Goal: Task Accomplishment & Management: Use online tool/utility

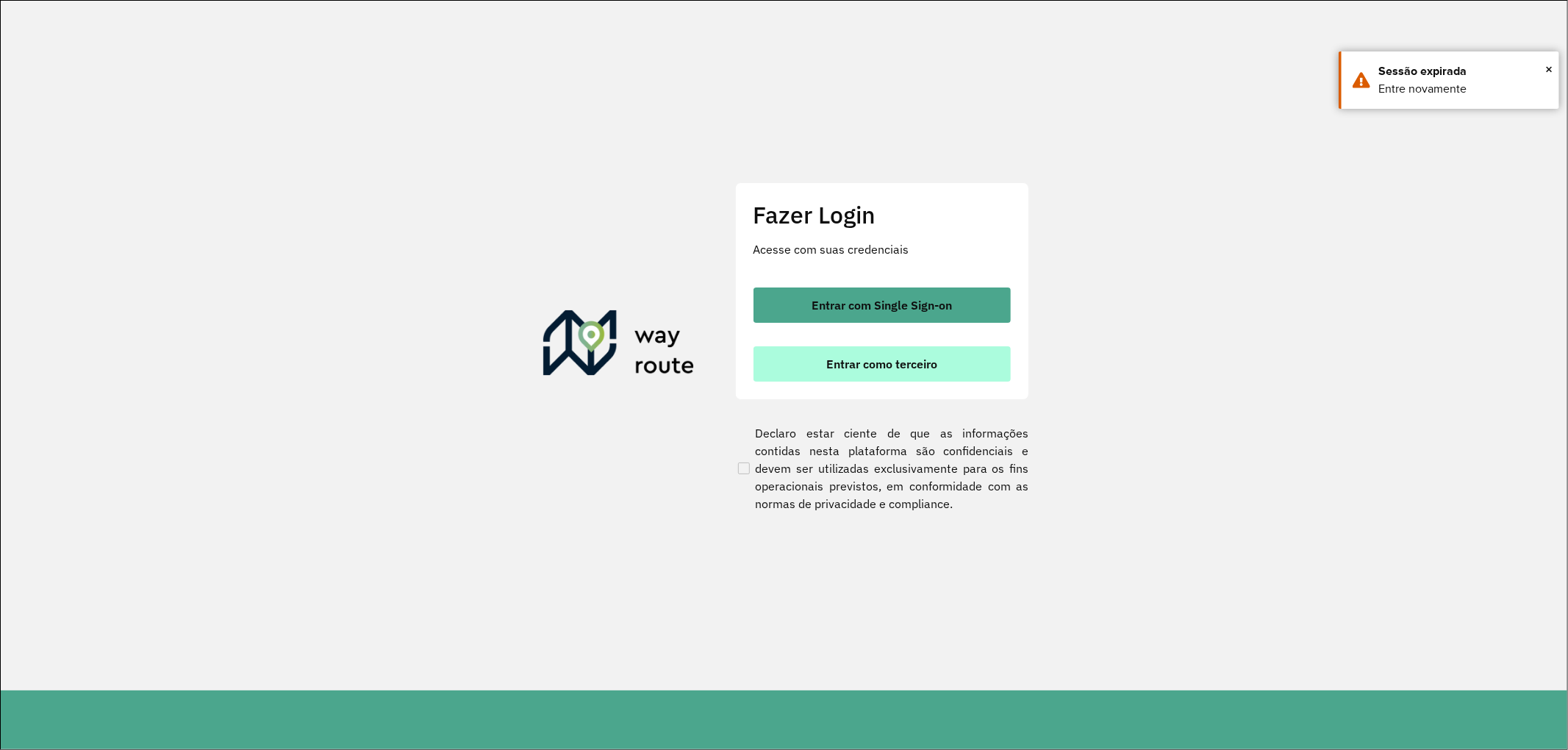
click at [871, 350] on button "Entrar como terceiro" at bounding box center [882, 363] width 258 height 35
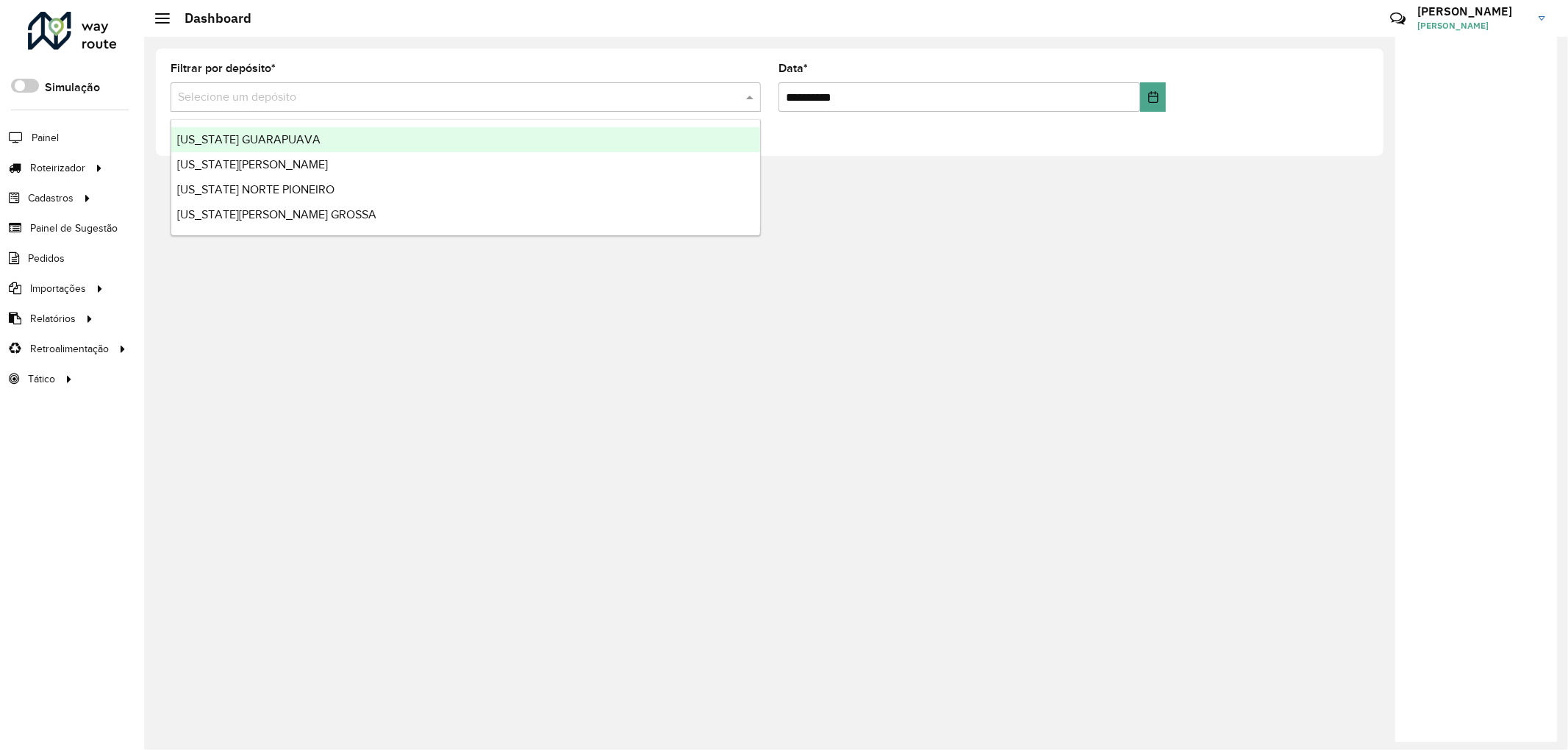
click at [227, 103] on input "text" at bounding box center [450, 97] width 546 height 18
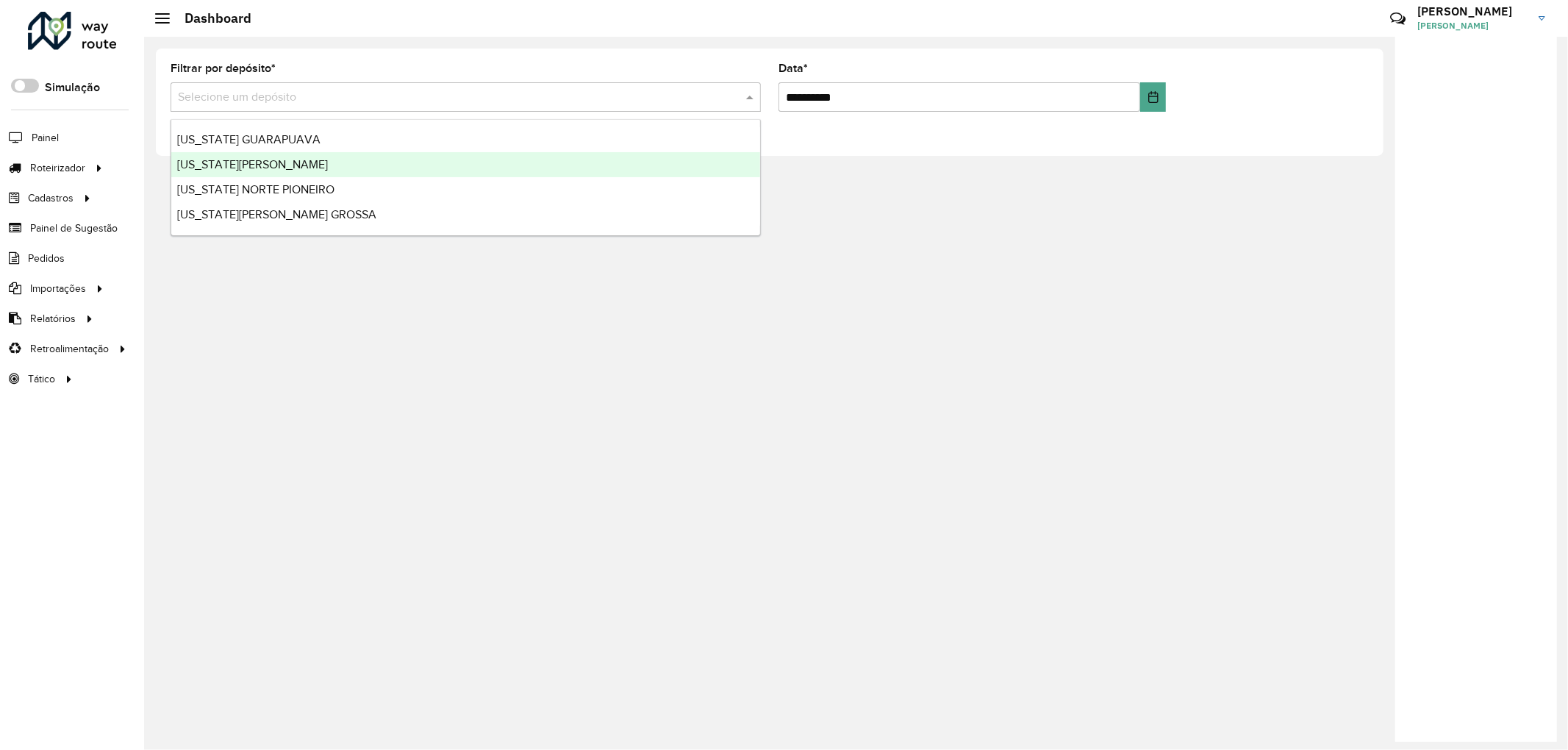
click at [228, 156] on div "[US_STATE][PERSON_NAME]" at bounding box center [465, 164] width 589 height 25
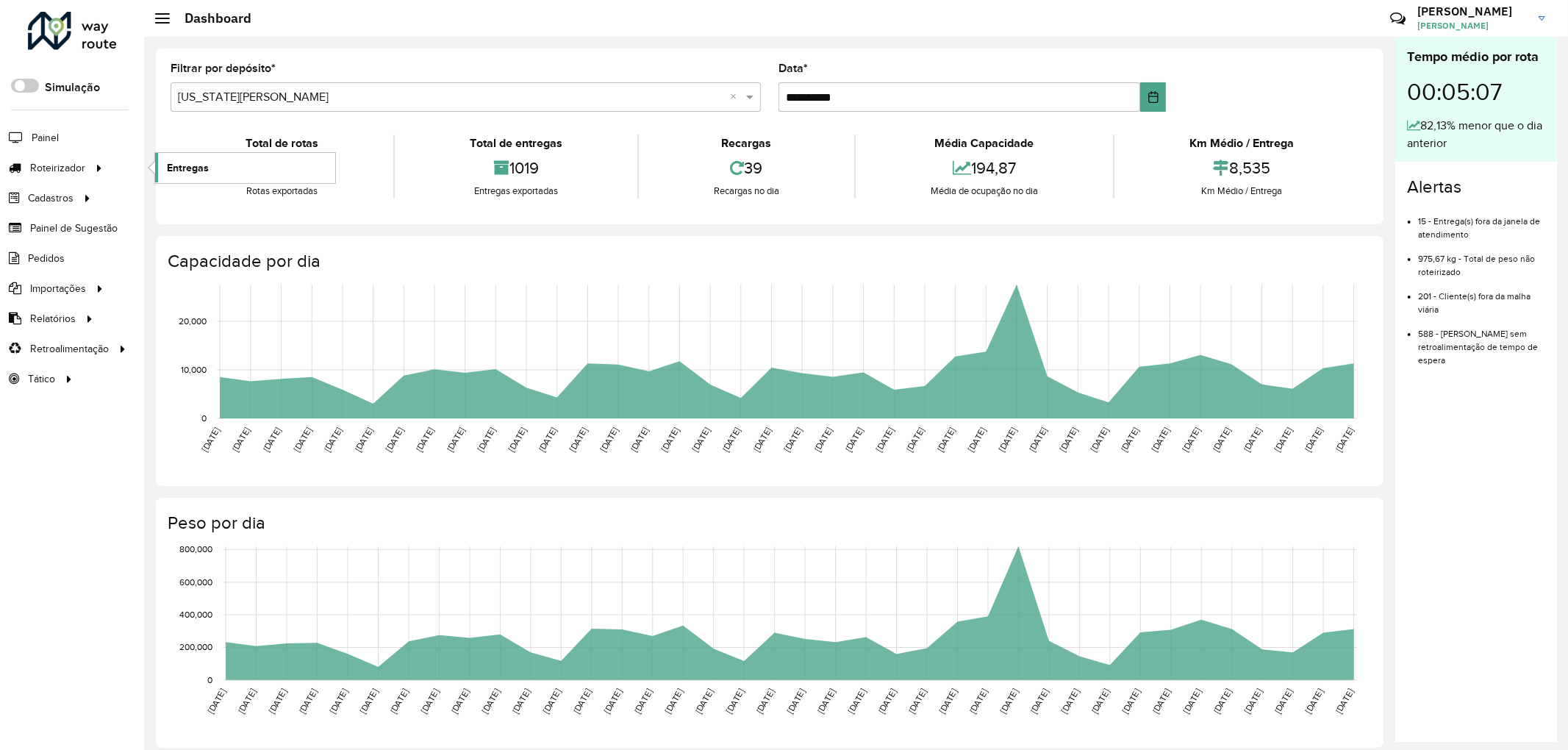
click at [179, 169] on span "Entregas" at bounding box center [188, 168] width 42 height 16
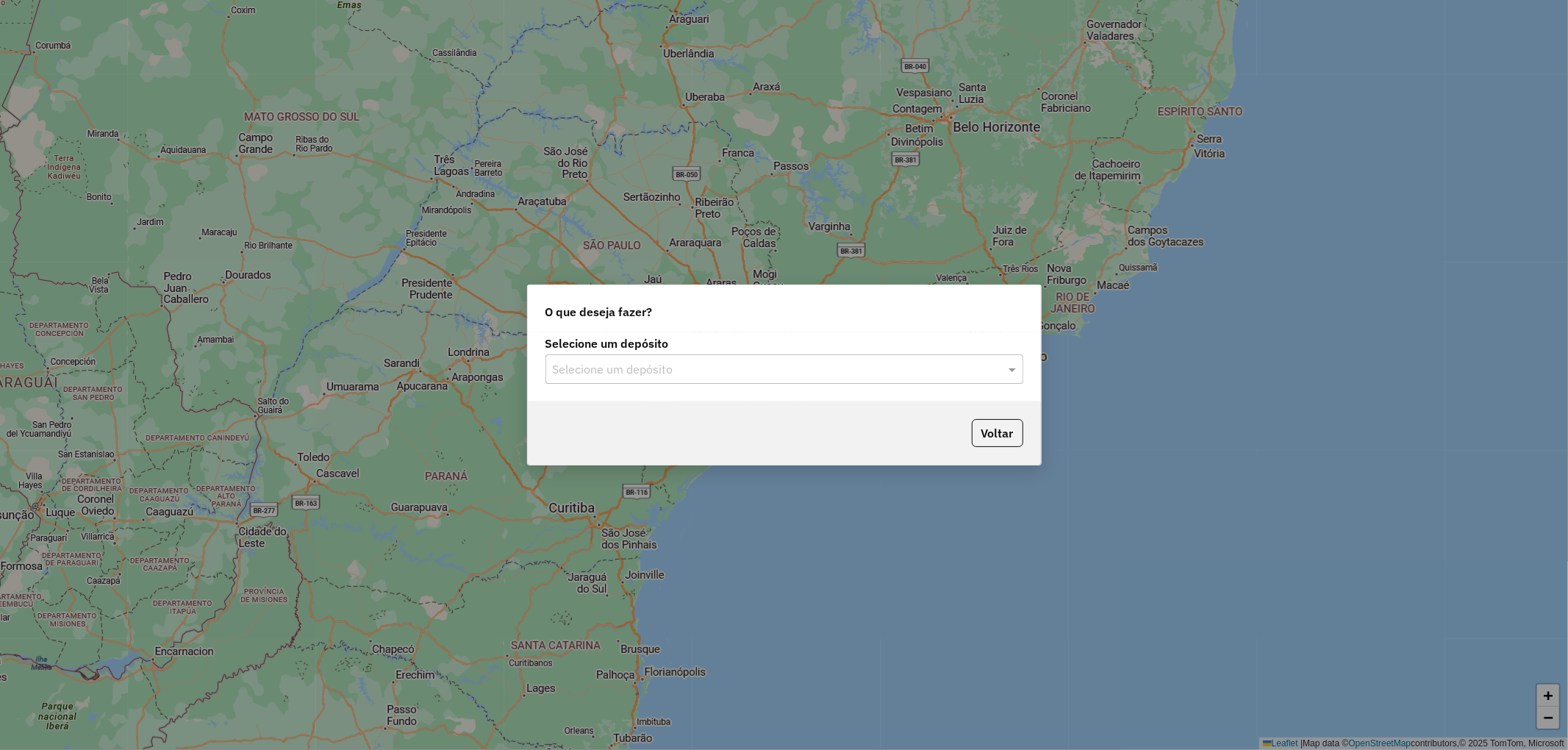
click at [798, 372] on input "text" at bounding box center [770, 370] width 434 height 18
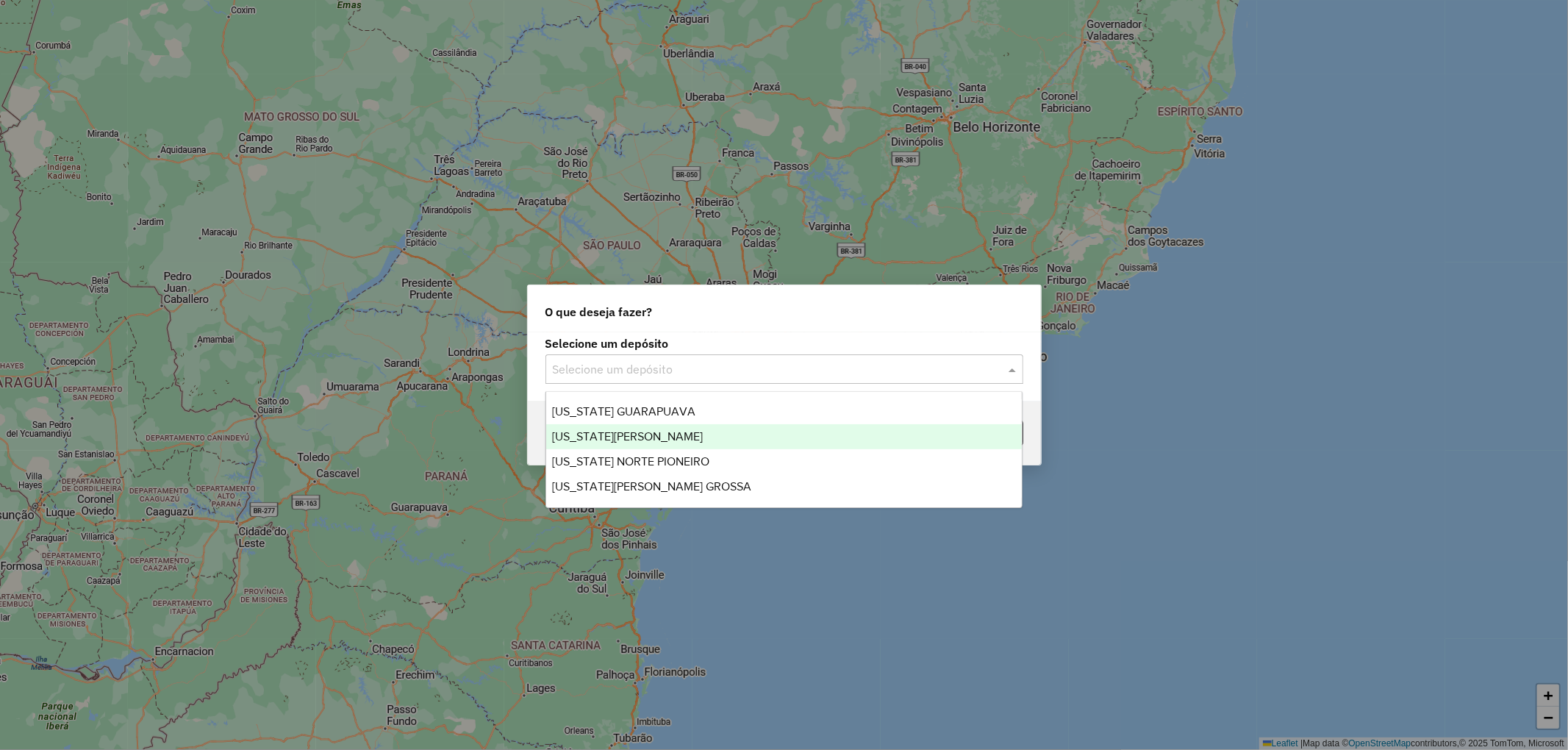
click at [731, 425] on div "[US_STATE] GUARAPUAVA [US_STATE] [GEOGRAPHIC_DATA] [US_STATE] NORTE PIONEIRO [U…" at bounding box center [784, 450] width 475 height 100
click at [731, 427] on div "[US_STATE][PERSON_NAME]" at bounding box center [784, 437] width 475 height 25
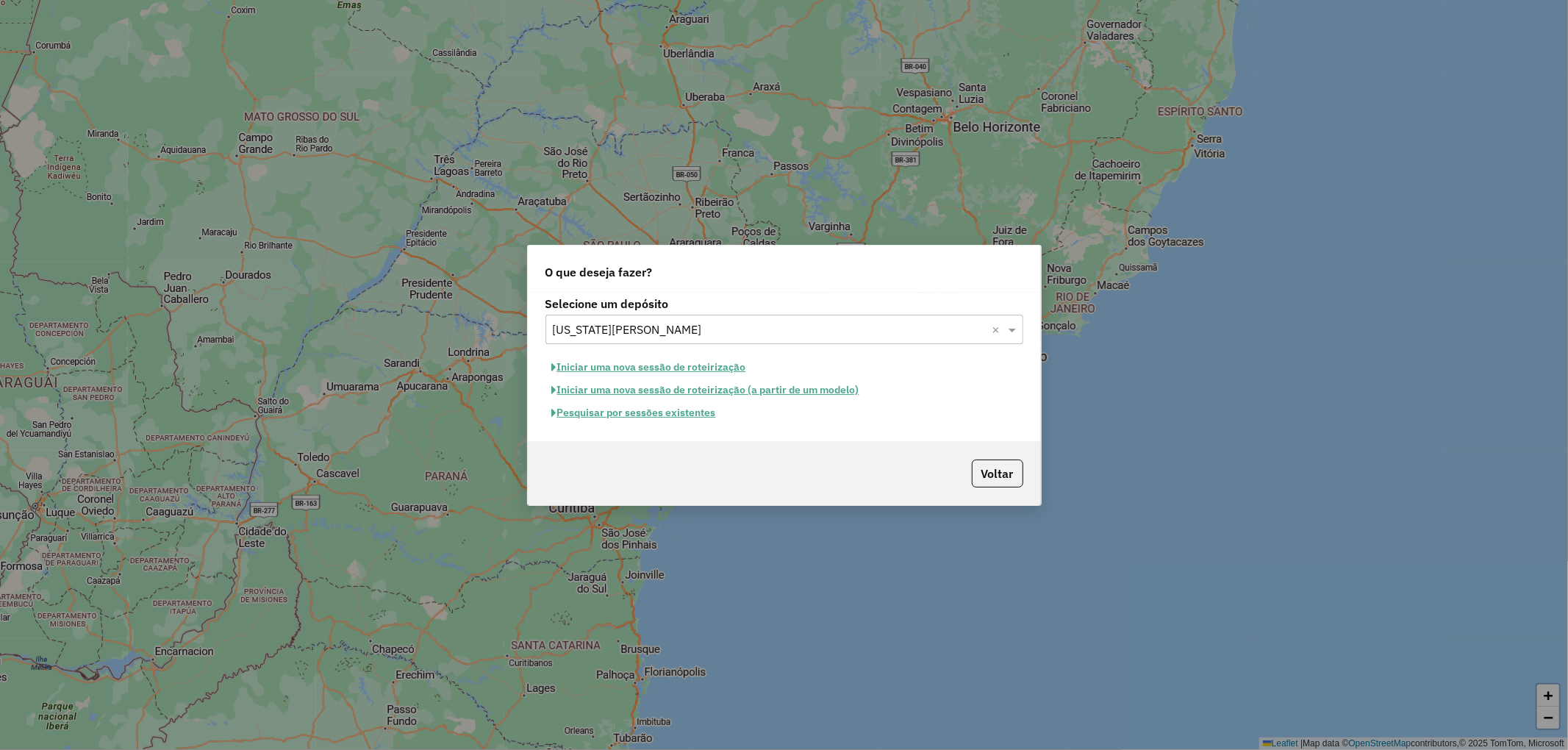
drag, startPoint x: 688, startPoint y: 411, endPoint x: 620, endPoint y: 416, distance: 68.2
click at [620, 416] on button "Pesquisar por sessões existentes" at bounding box center [634, 413] width 177 height 23
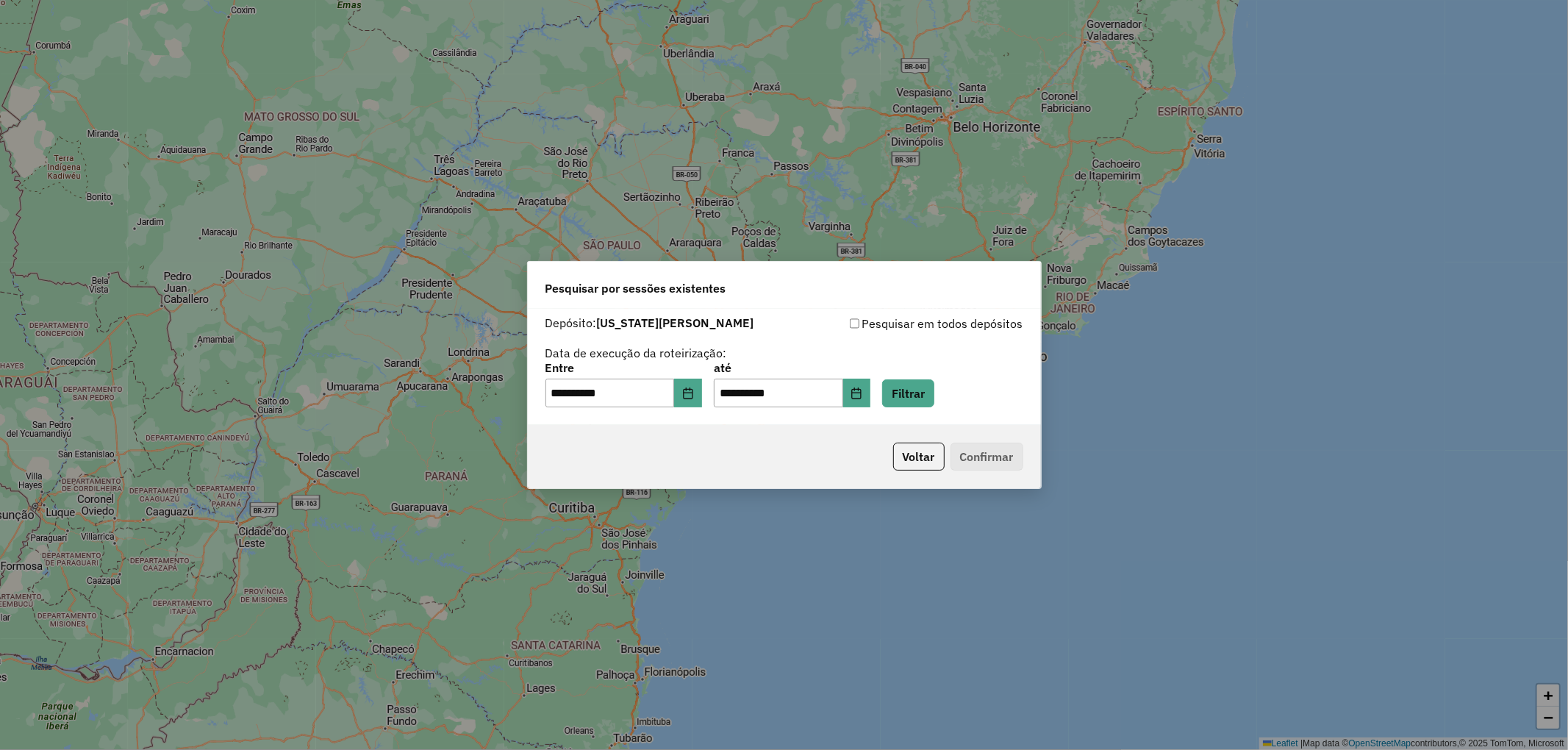
click at [900, 386] on div "**********" at bounding box center [784, 386] width 478 height 46
click at [907, 389] on button "Filtrar" at bounding box center [908, 394] width 52 height 28
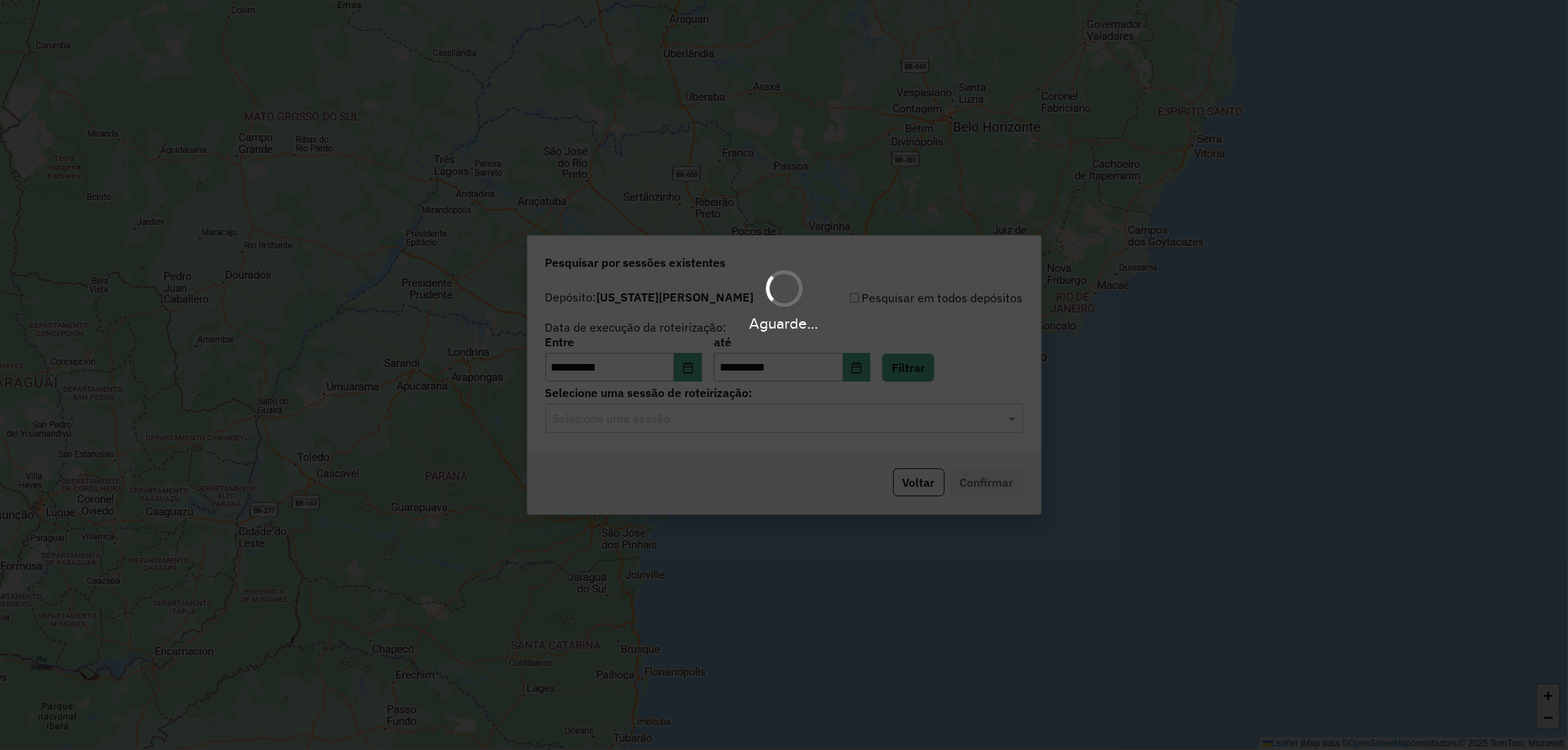
click at [656, 427] on input "text" at bounding box center [770, 420] width 434 height 18
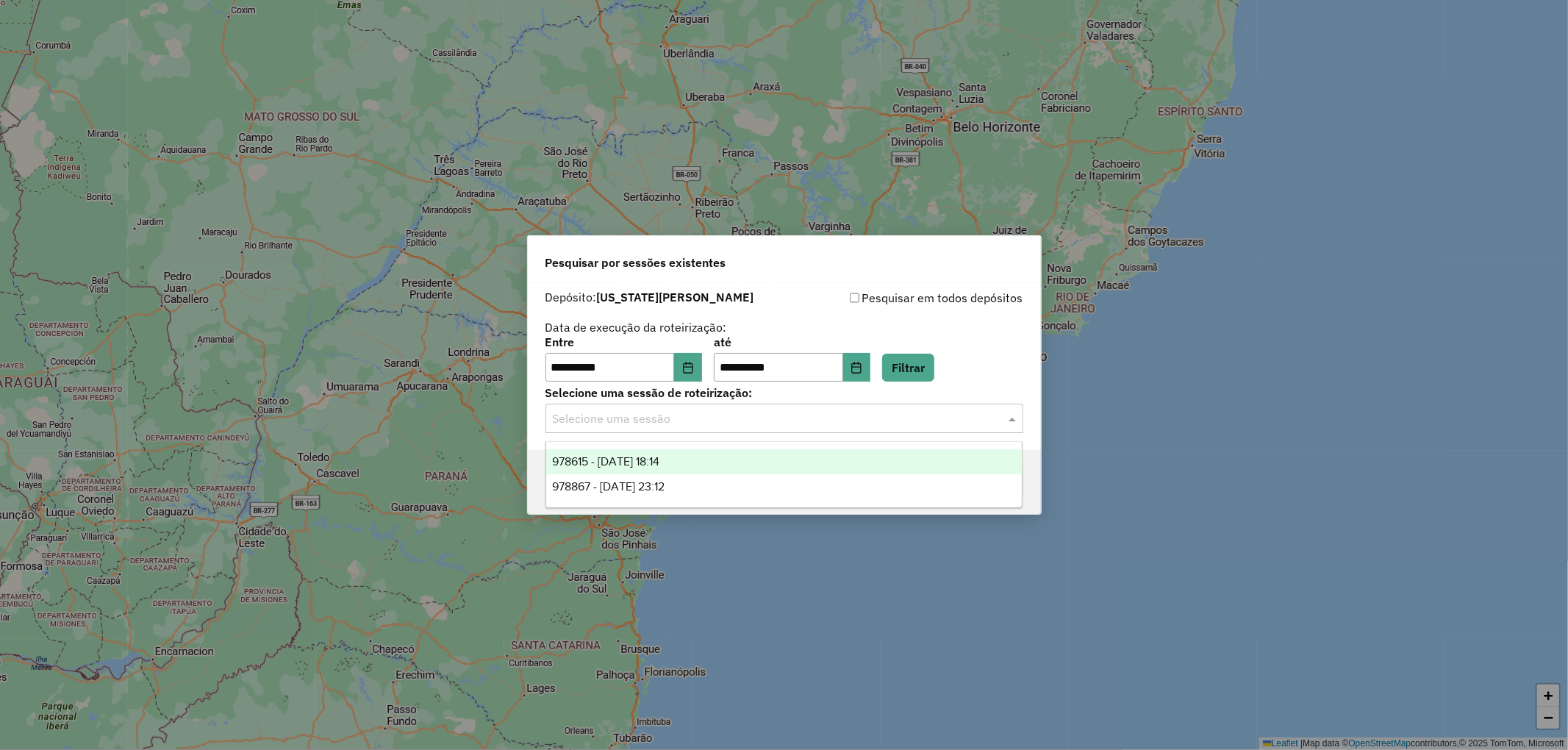
click at [647, 461] on span "978615 - 13/08/2025 18:14" at bounding box center [606, 462] width 107 height 13
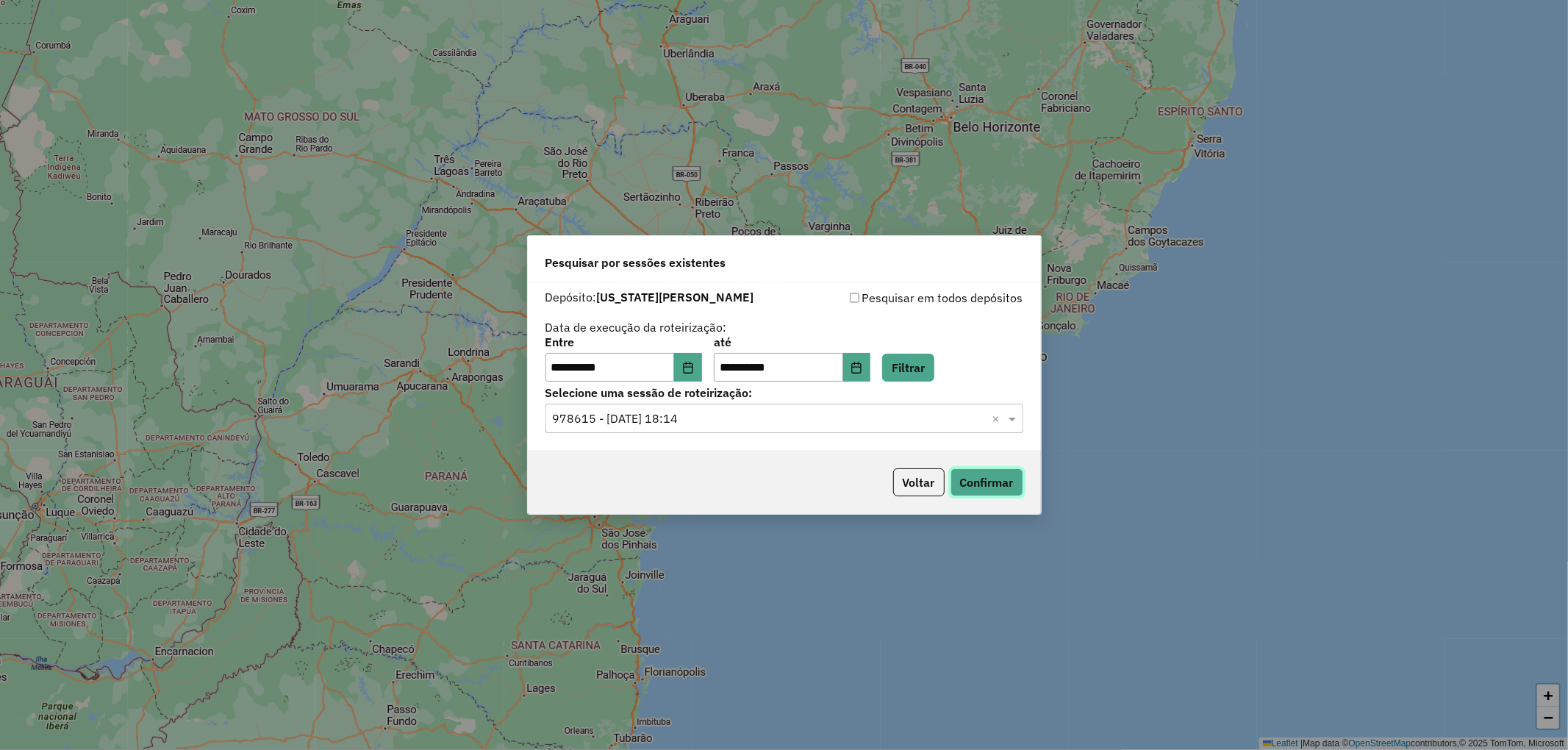
click at [951, 475] on button "Confirmar" at bounding box center [986, 482] width 73 height 28
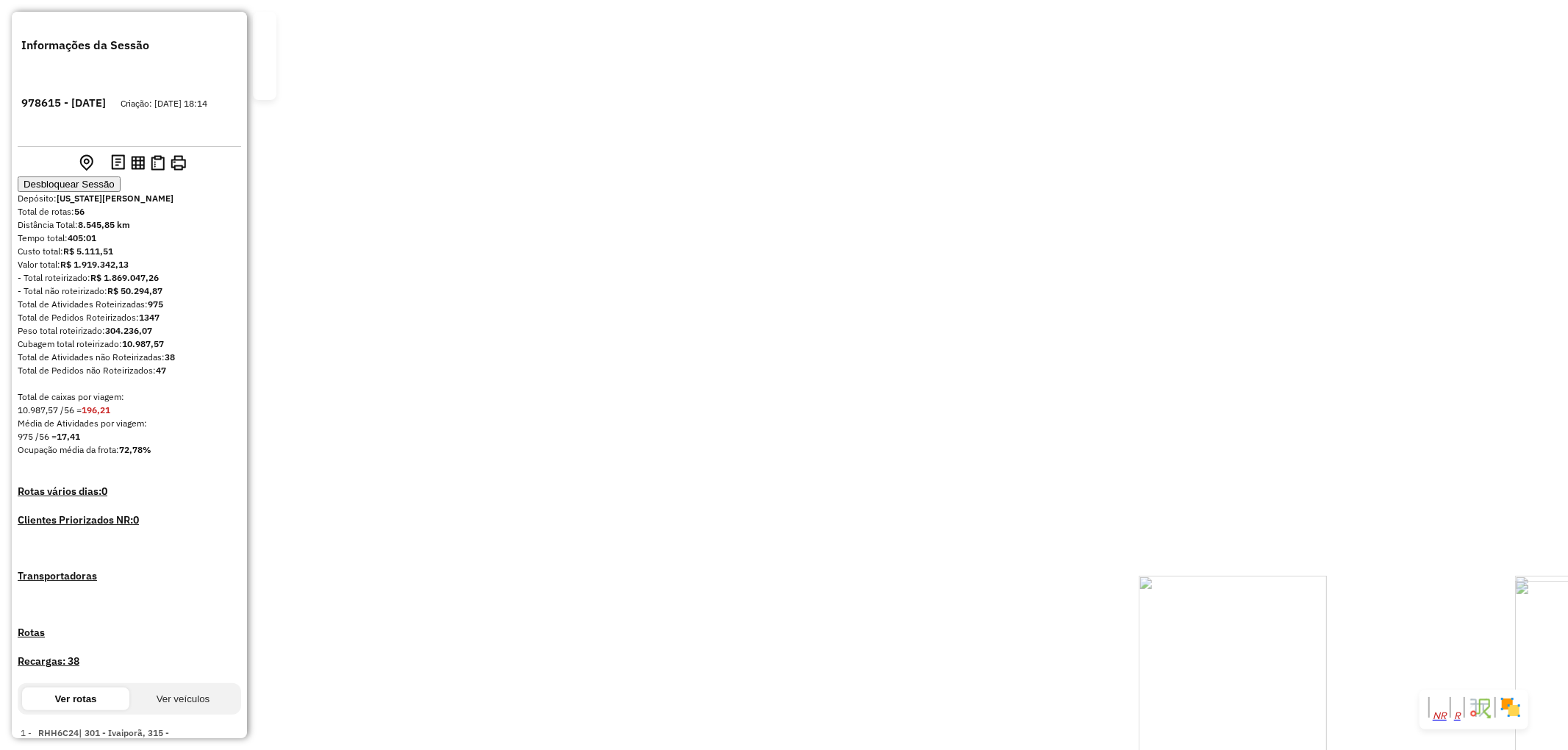
drag, startPoint x: 784, startPoint y: 304, endPoint x: 913, endPoint y: 521, distance: 252.4
click at [910, 522] on div "Janela de atendimento Grade de atendimento Capacidade Transportadoras Veículos …" at bounding box center [784, 375] width 1568 height 750
click at [1191, 332] on div "Janela de atendimento Grade de atendimento Capacidade Transportadoras Veículos …" at bounding box center [784, 375] width 1568 height 750
select select "**********"
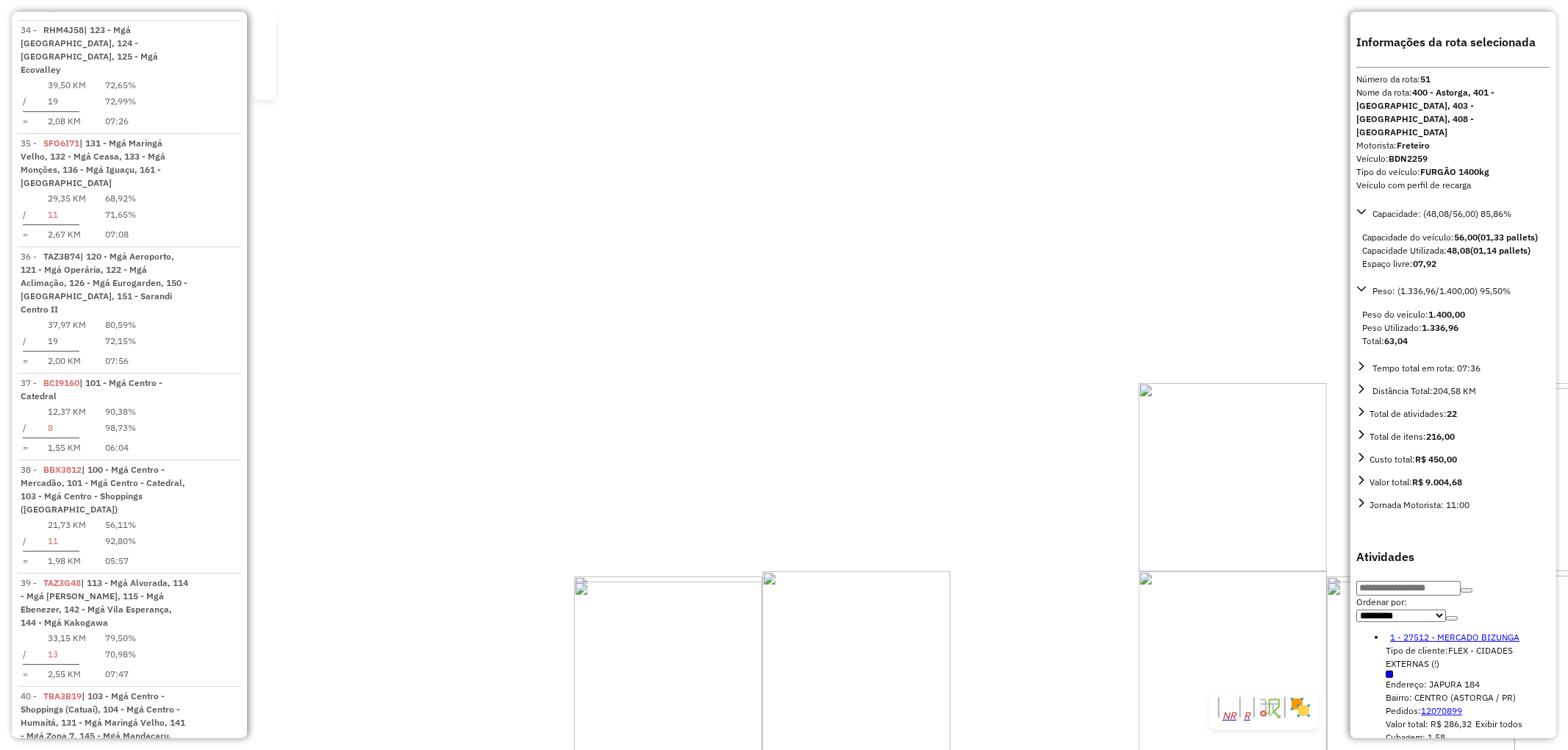
scroll to position [4909, 0]
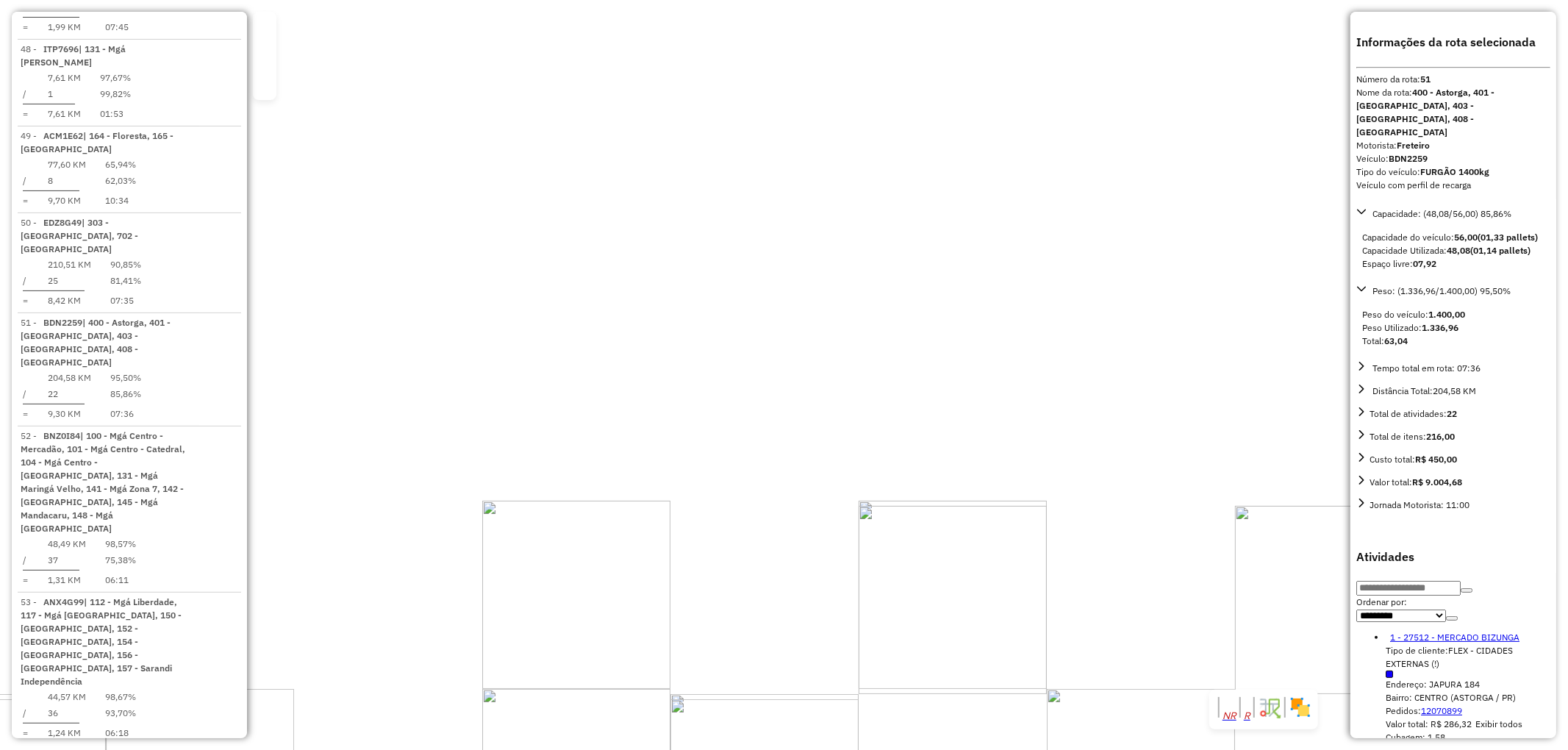
drag, startPoint x: 1173, startPoint y: 354, endPoint x: 553, endPoint y: 463, distance: 629.5
click at [553, 463] on div "Janela de atendimento Grade de atendimento Capacidade Transportadoras Veículos …" at bounding box center [784, 375] width 1568 height 750
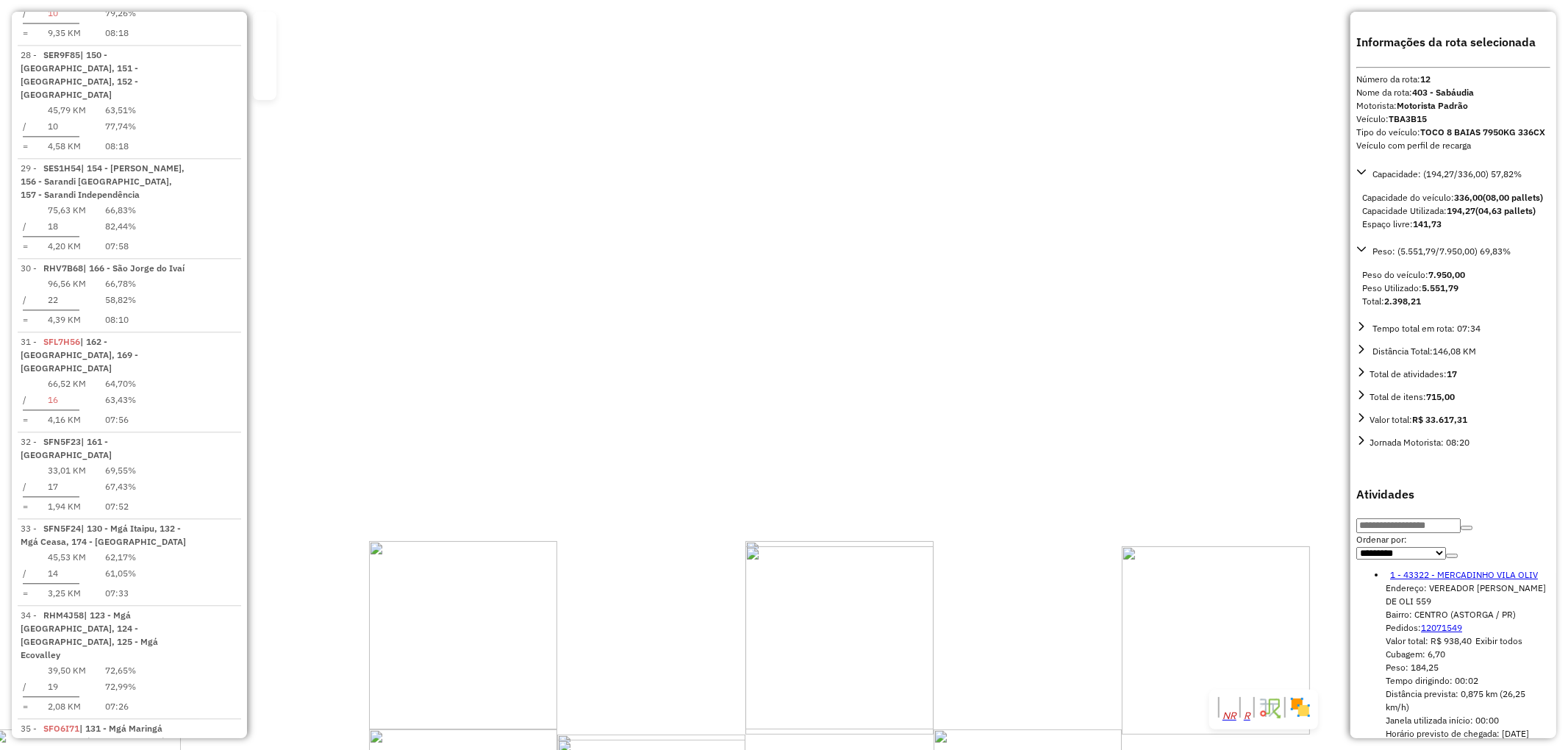
scroll to position [1475, 0]
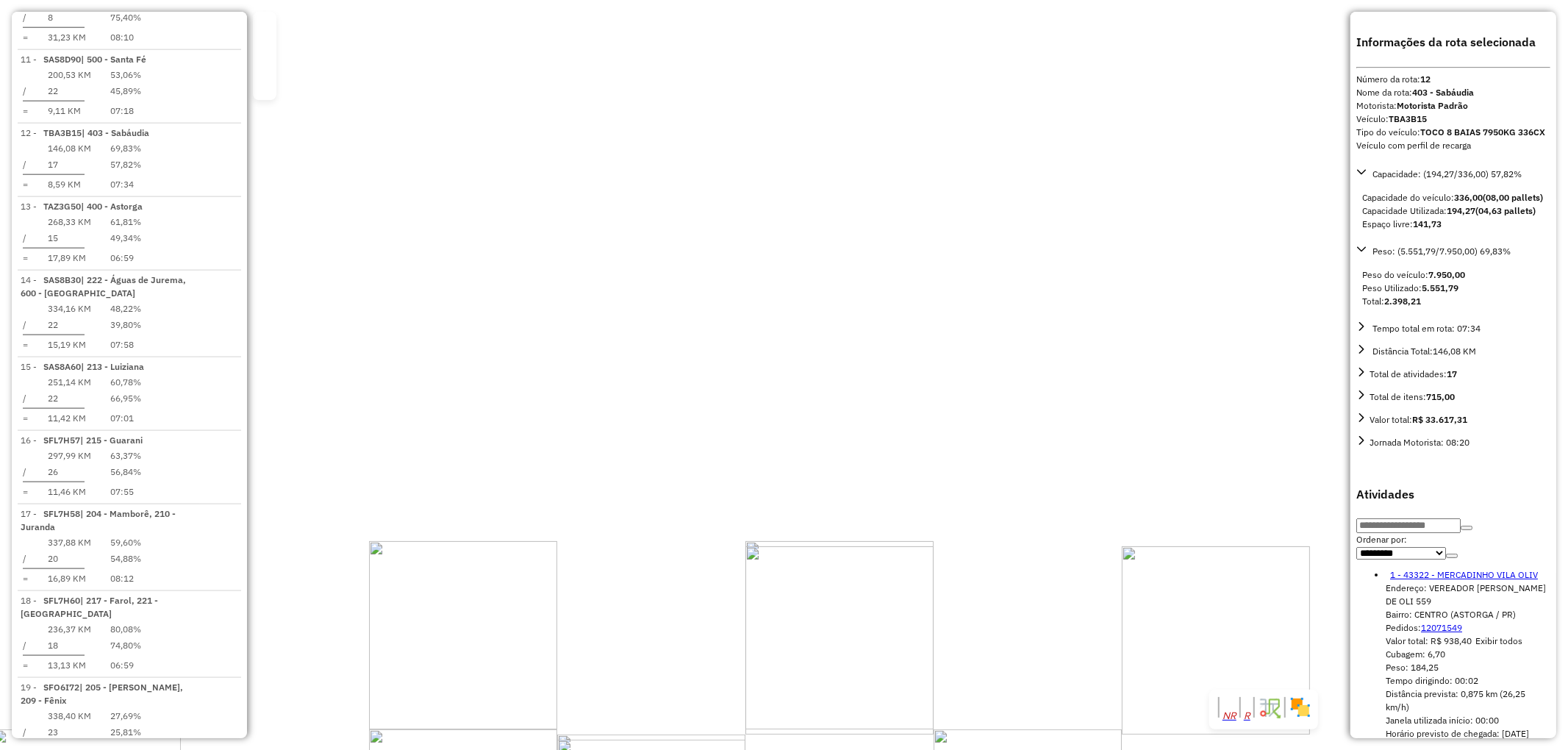
click at [980, 394] on div "48589 - RESTAURANTE PORTAL G Endereço: ROD PR 218 - ASTORGA - IGUARAC SN Bairro…" at bounding box center [784, 375] width 1568 height 750
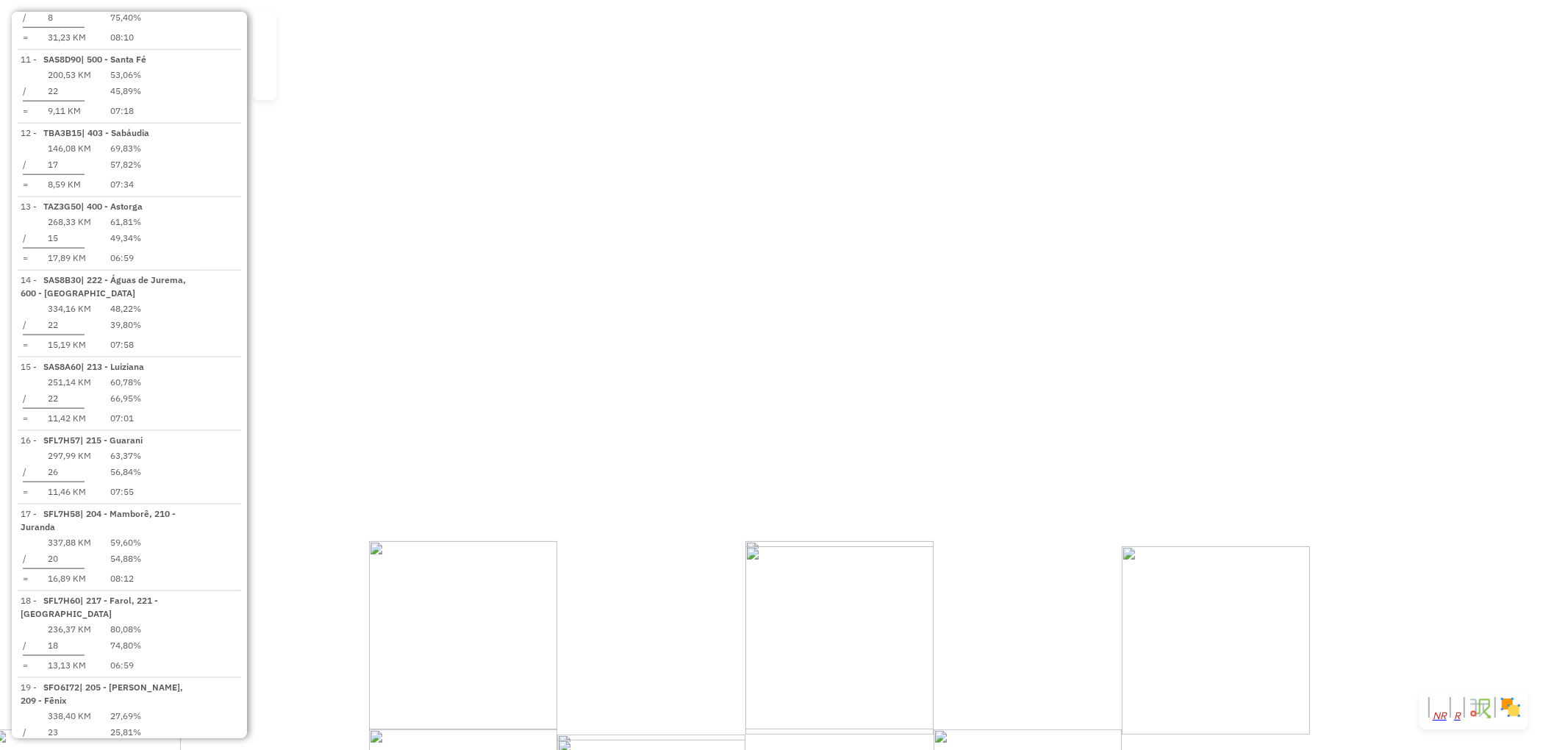
select select "**********"
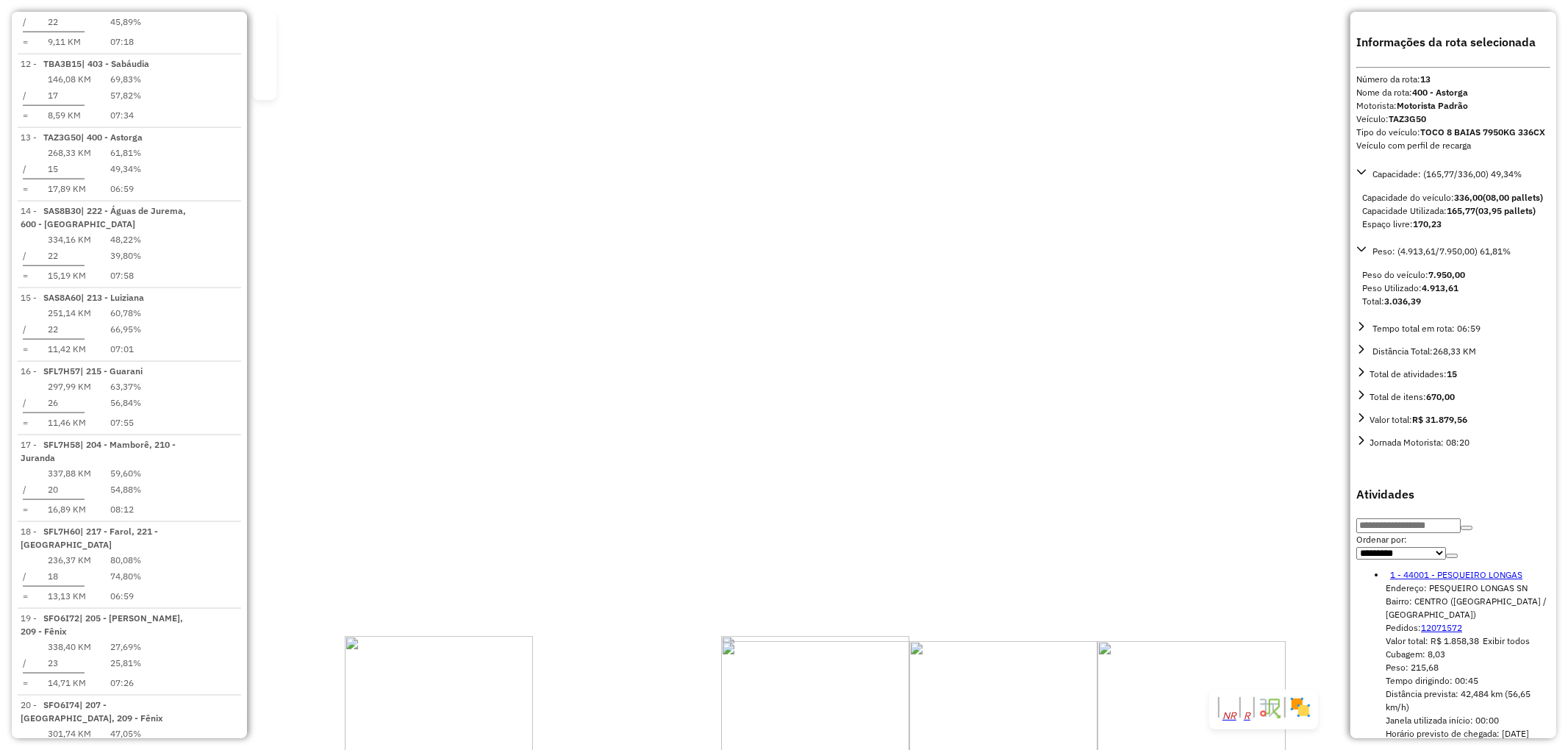
scroll to position [1545, 0]
drag, startPoint x: 724, startPoint y: 386, endPoint x: 1215, endPoint y: 495, distance: 503.0
click at [1215, 495] on div "18343 - J. C. C. MIRANDA & C Tipo de cliente: FLEX - CIDADES EXTERNAS (!) Ender…" at bounding box center [784, 375] width 1568 height 750
click at [662, 274] on div "18343 - J. C. C. MIRANDA & C Tipo de cliente: FLEX - CIDADES EXTERNAS (!) Ender…" at bounding box center [784, 375] width 1568 height 750
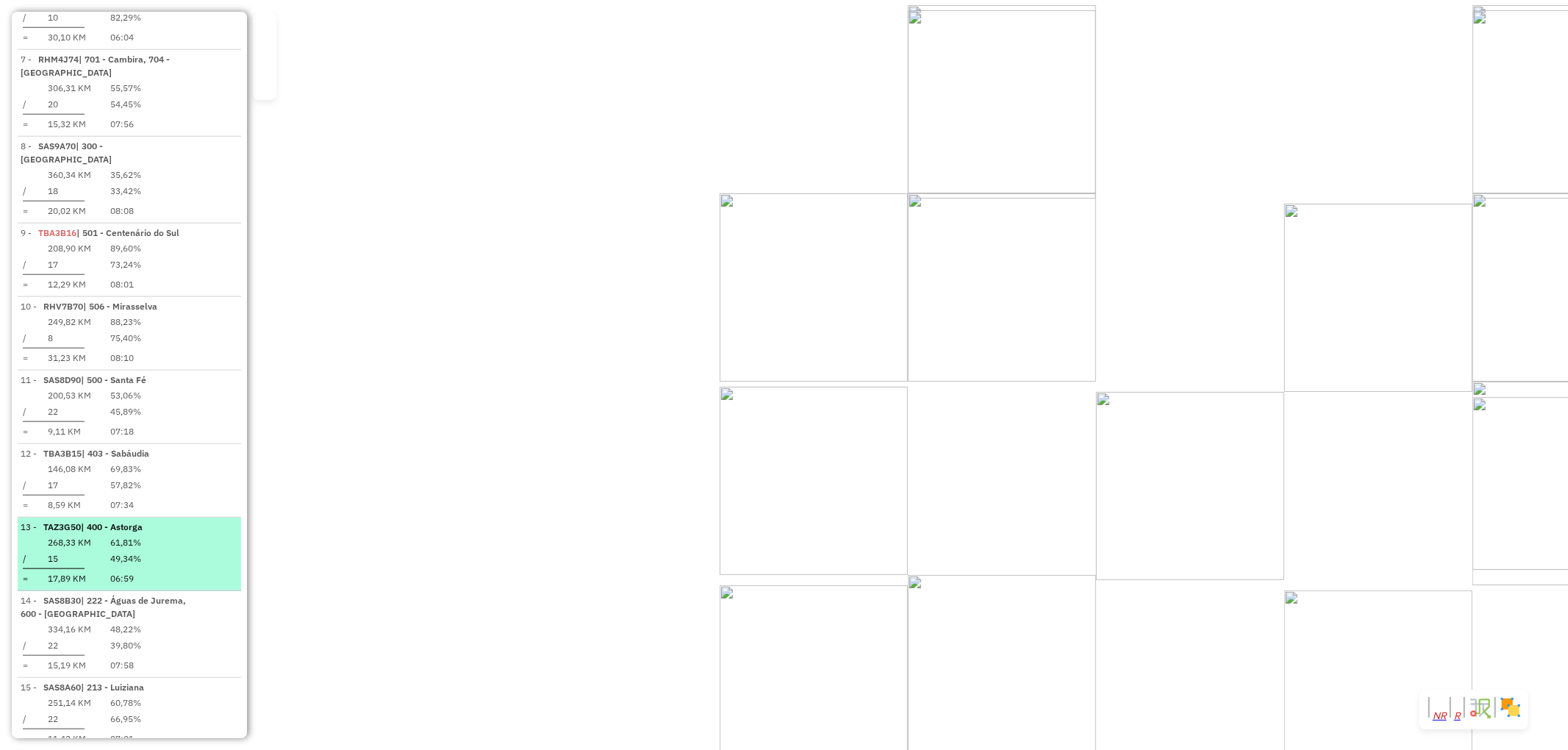
scroll to position [1152, 0]
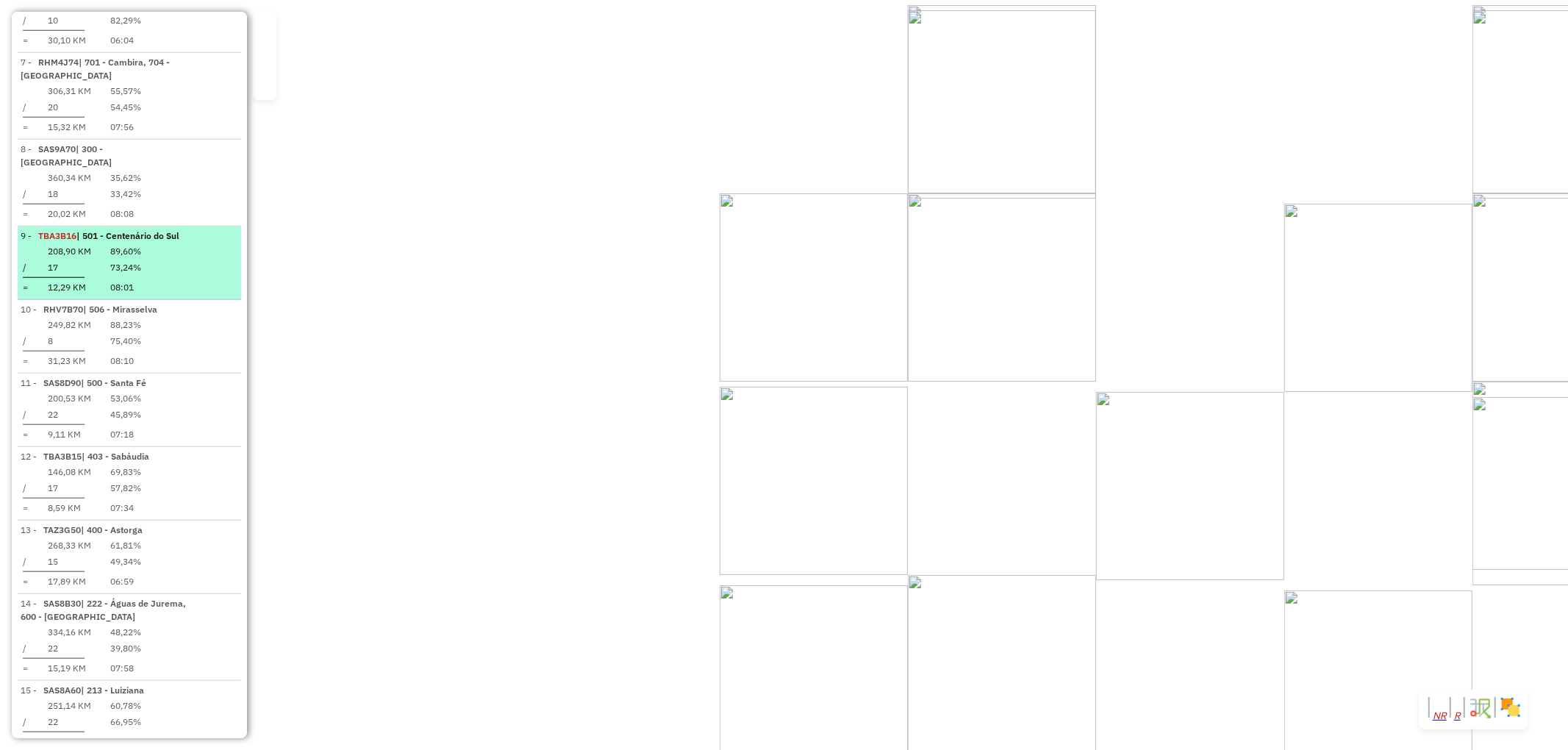
click at [108, 244] on td at bounding box center [100, 251] width 15 height 15
select select "**********"
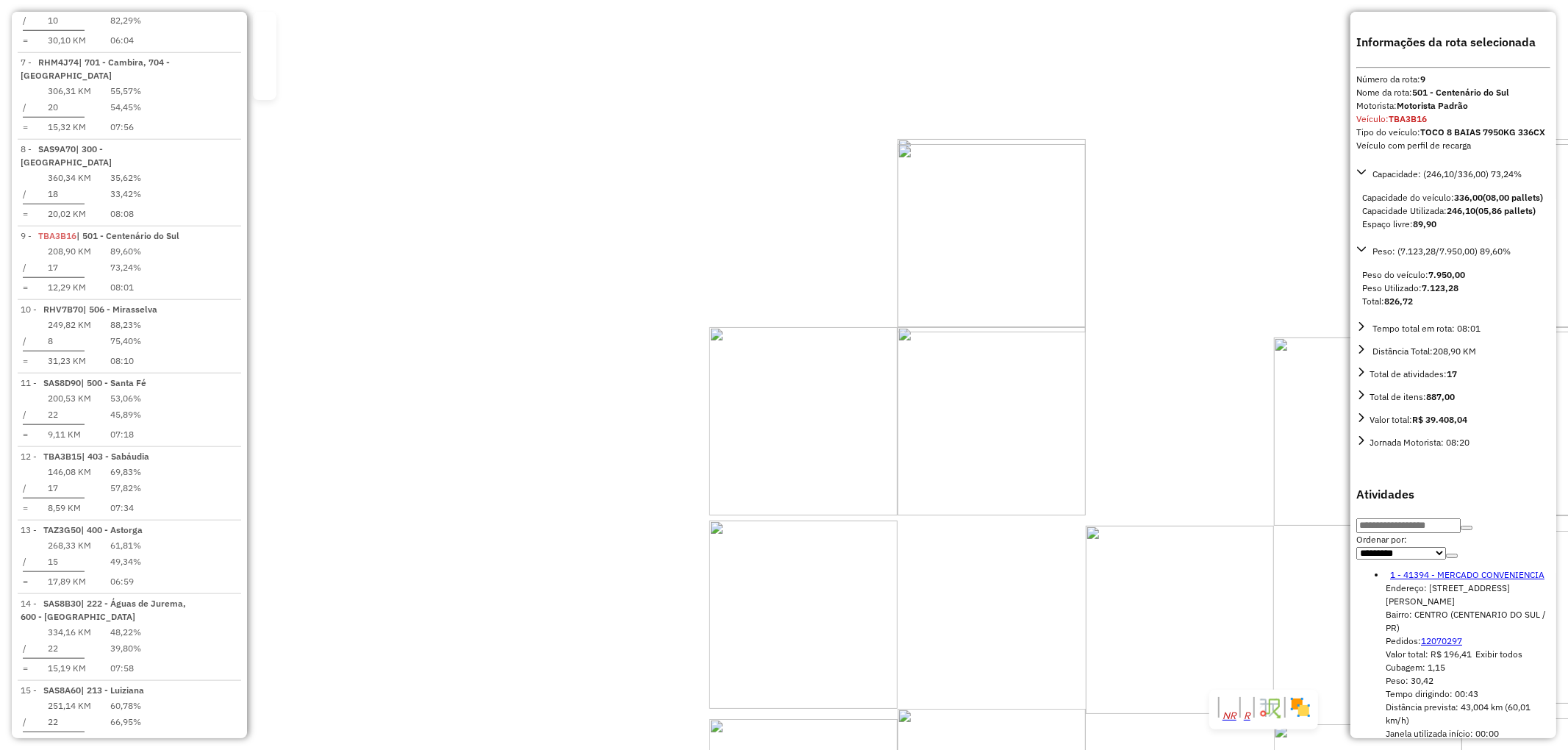
drag, startPoint x: 144, startPoint y: 162, endPoint x: 839, endPoint y: 148, distance: 695.1
click at [842, 137] on div "Janela de atendimento Grade de atendimento Capacidade Transportadoras Veículos …" at bounding box center [784, 375] width 1568 height 750
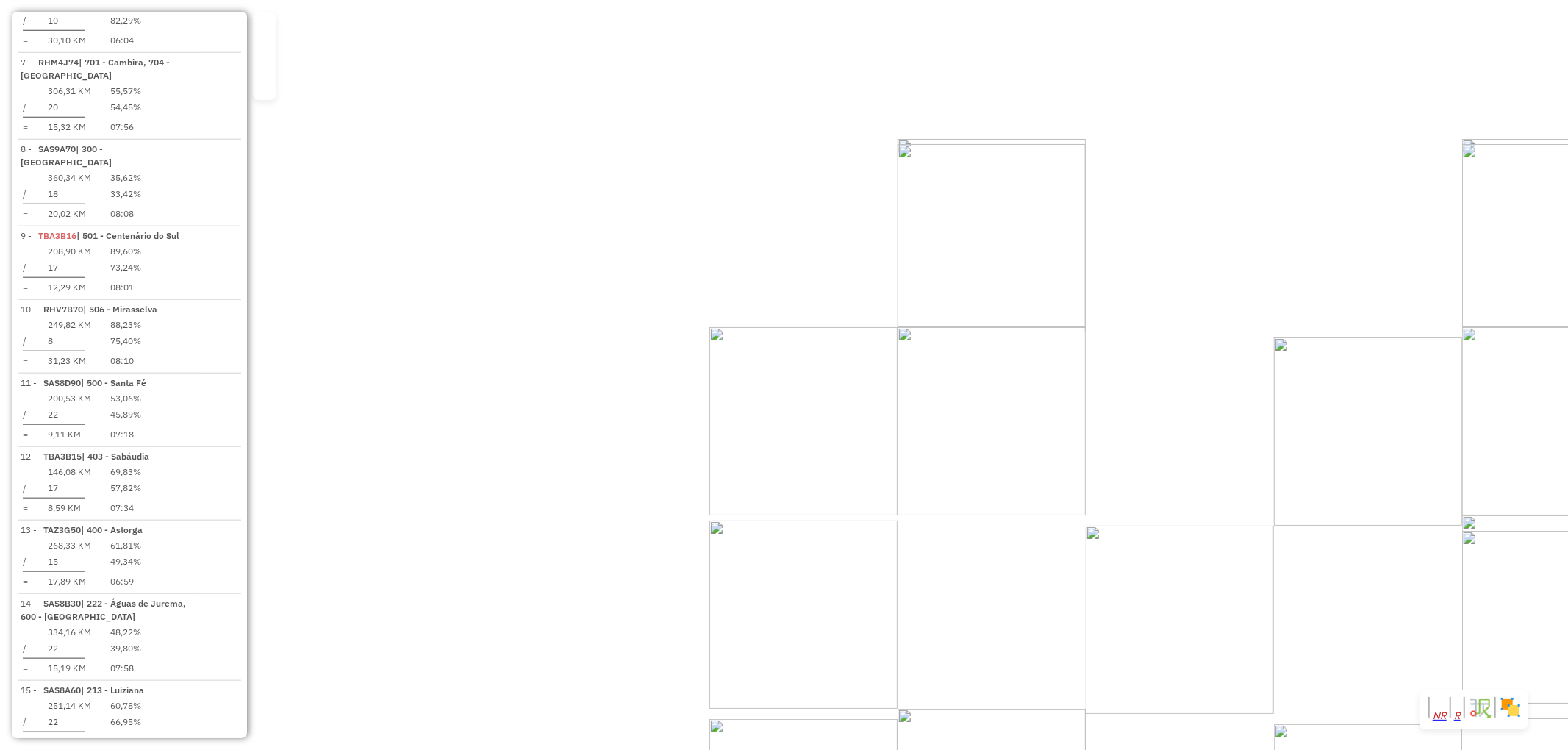
select select "**********"
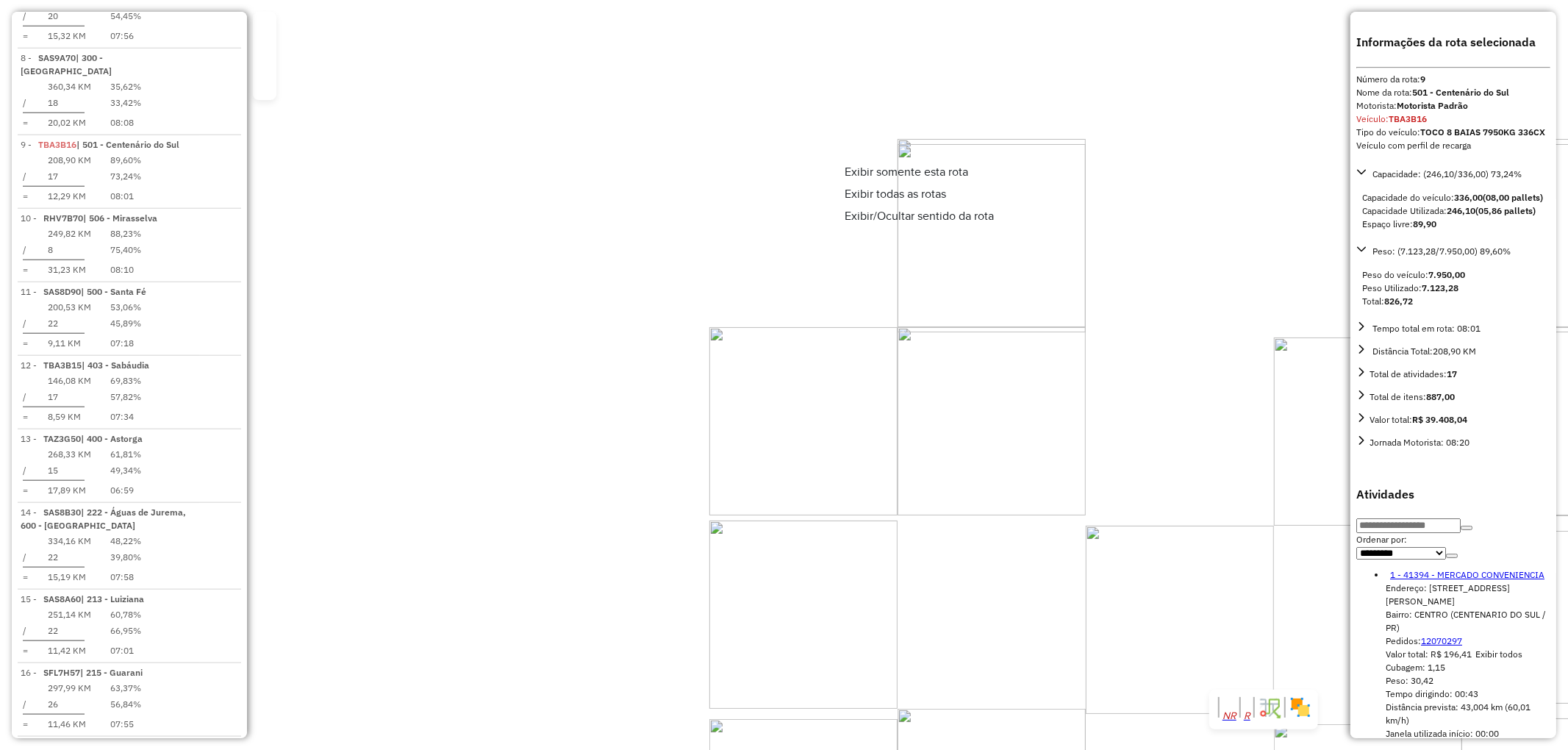
scroll to position [1254, 0]
click at [907, 178] on span "Exibir somente esta rota" at bounding box center [907, 172] width 123 height 12
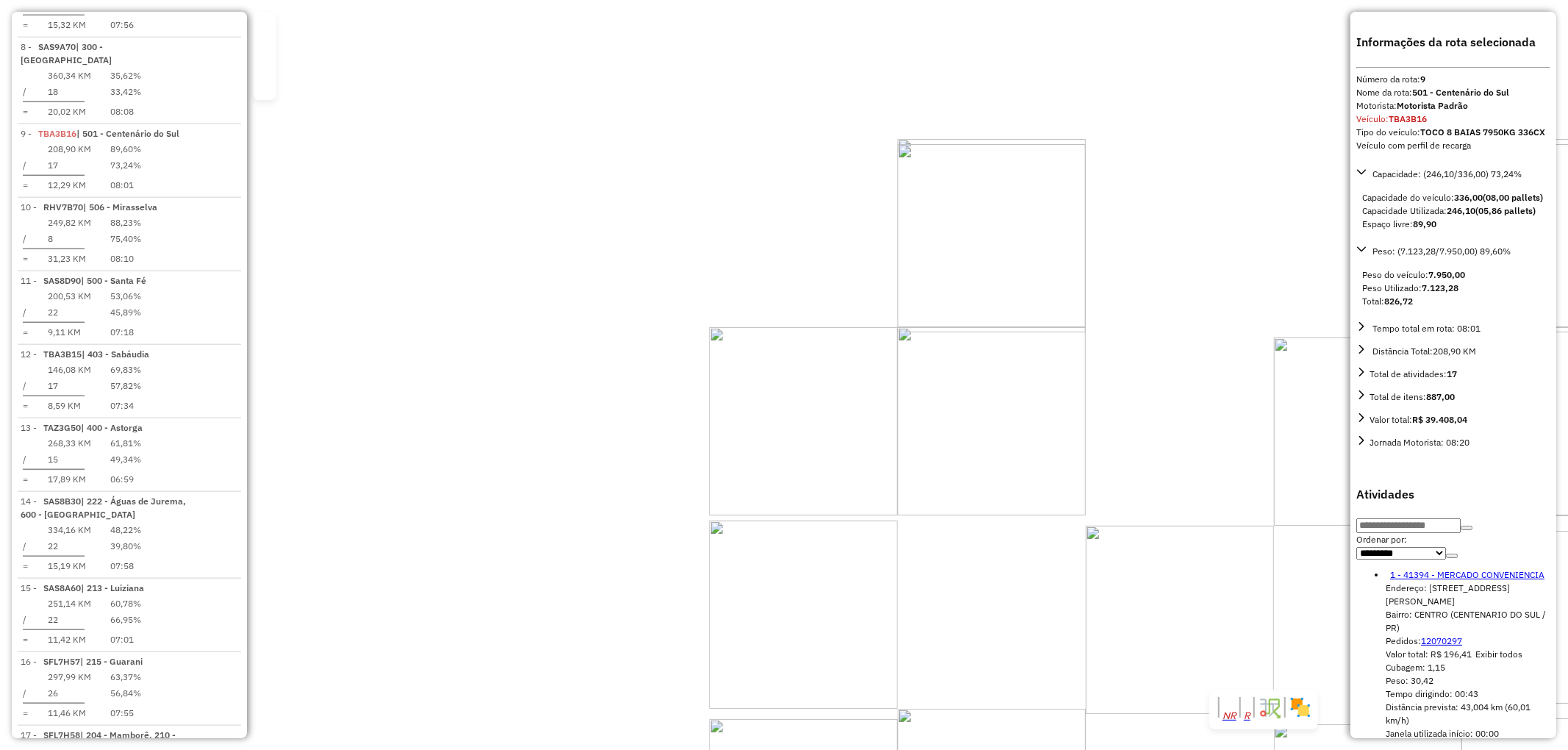
click at [1271, 710] on img at bounding box center [1270, 708] width 24 height 24
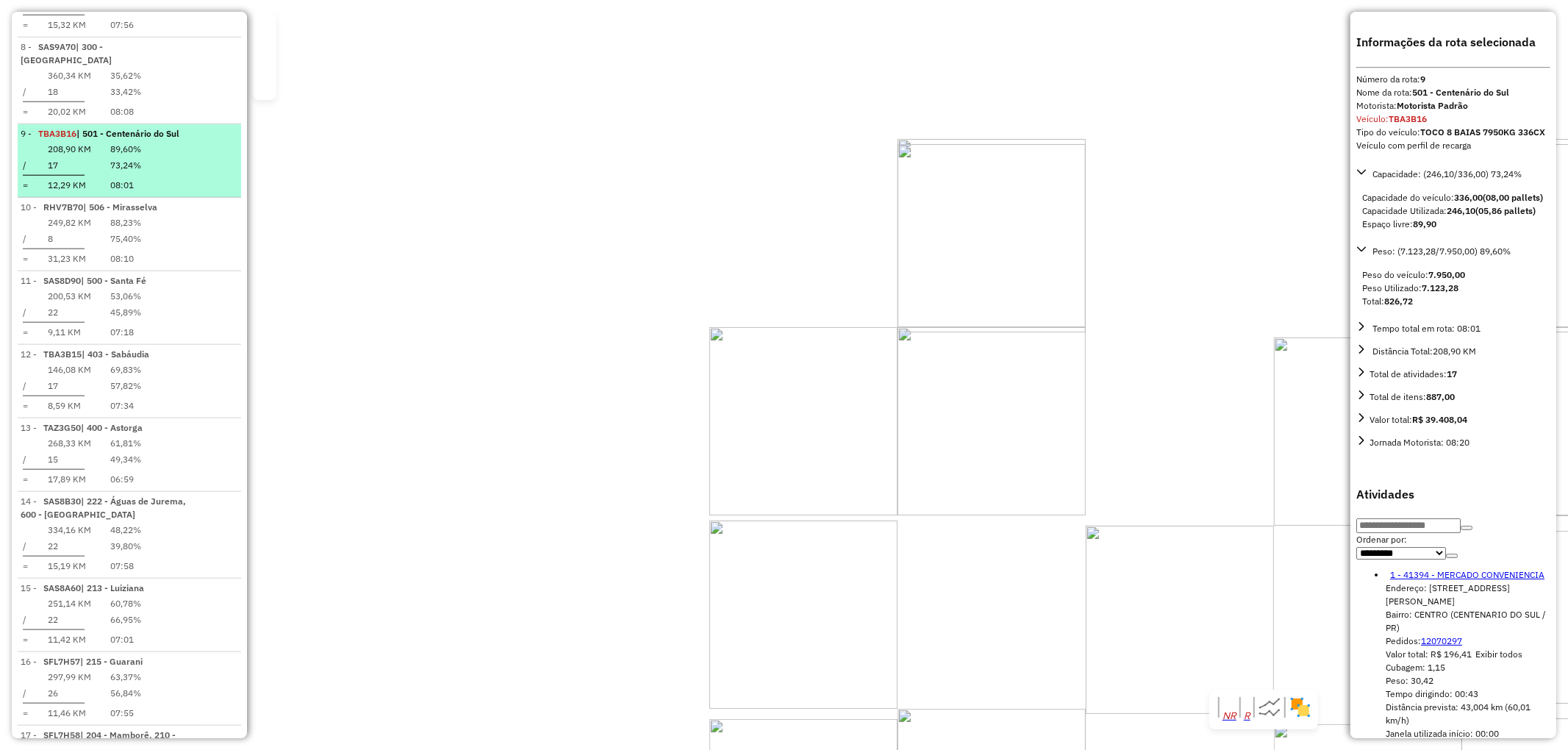
click at [142, 158] on td "73,24%" at bounding box center [125, 165] width 33 height 15
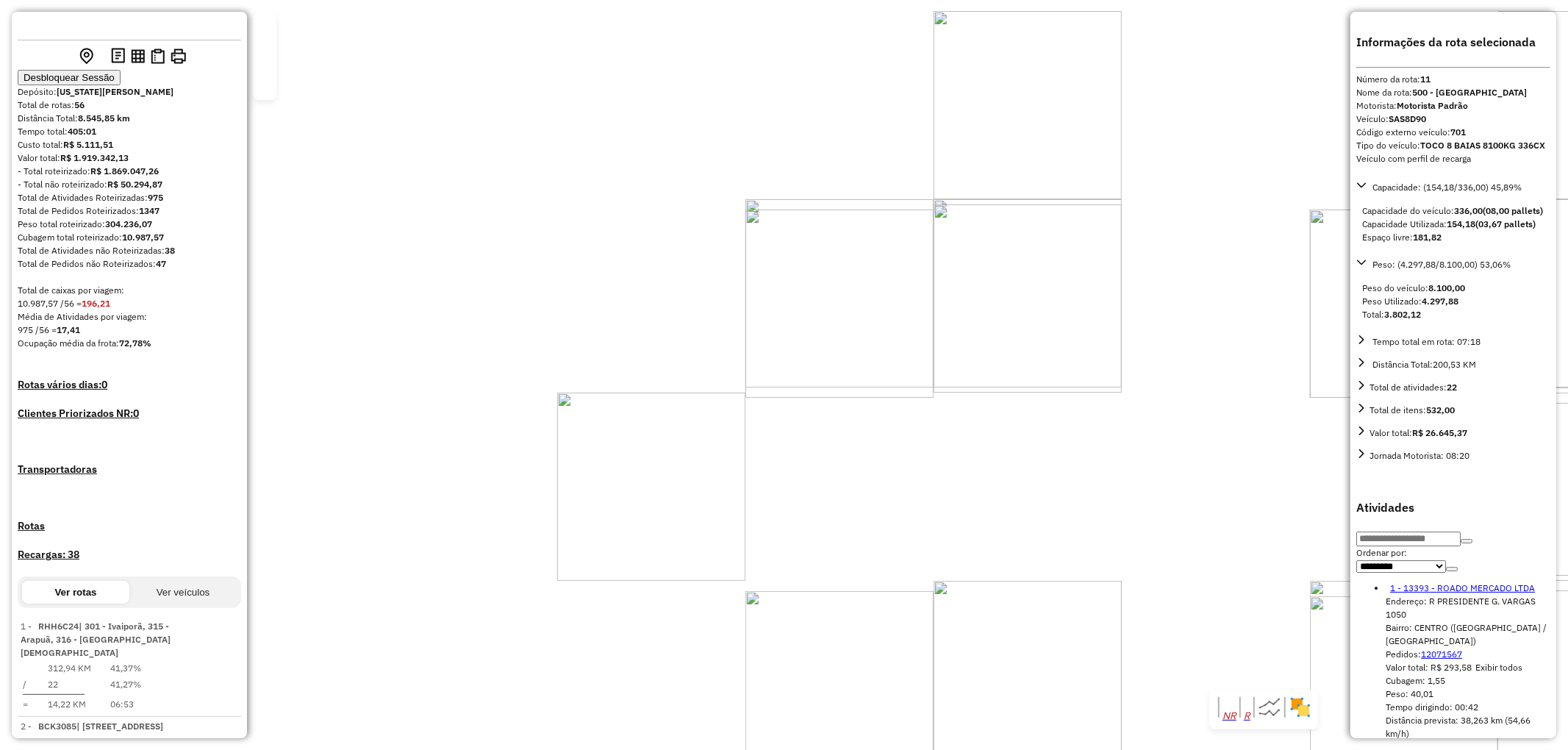
scroll to position [0, 0]
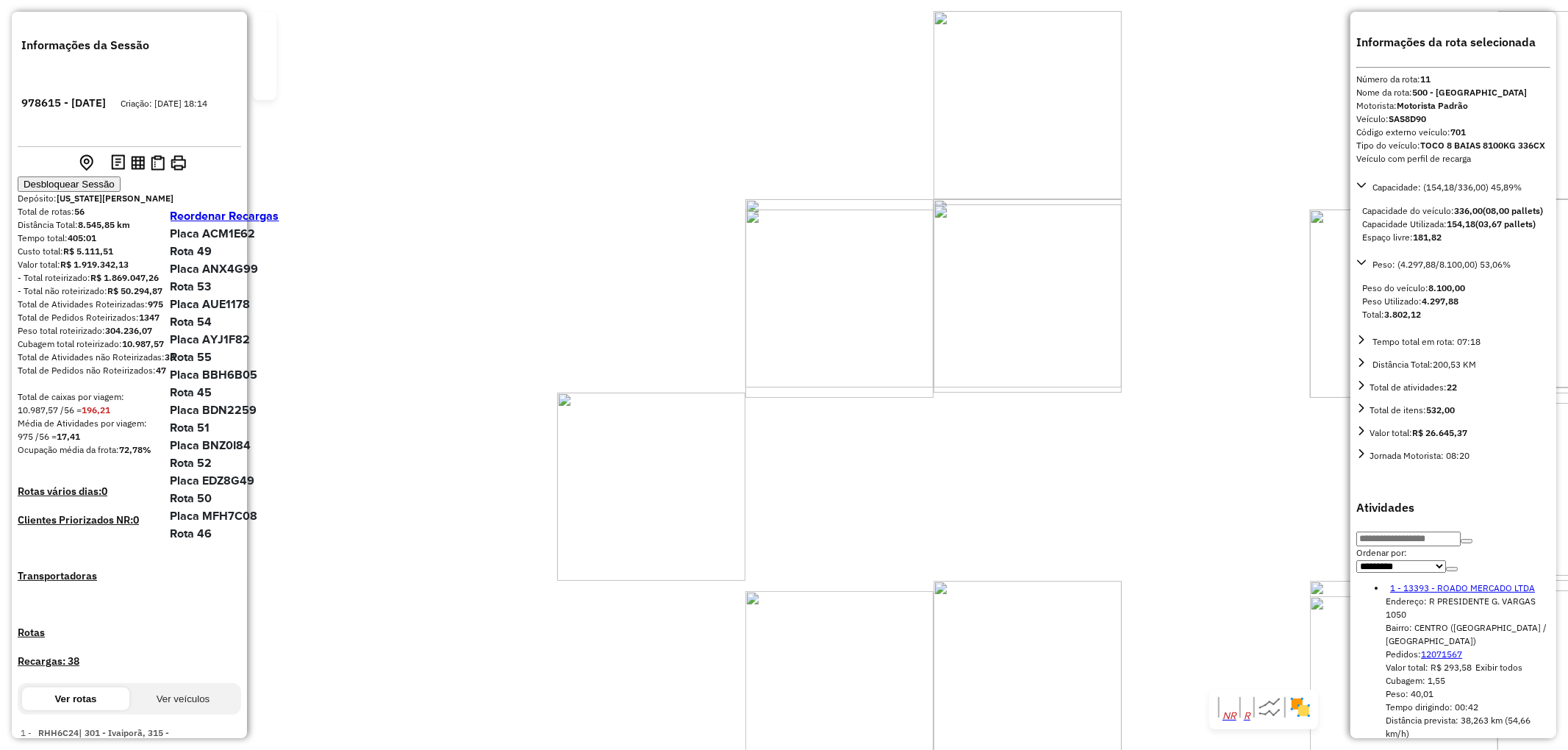
click at [120, 176] on button "Desbloquear Sessão" at bounding box center [70, 184] width 103 height 16
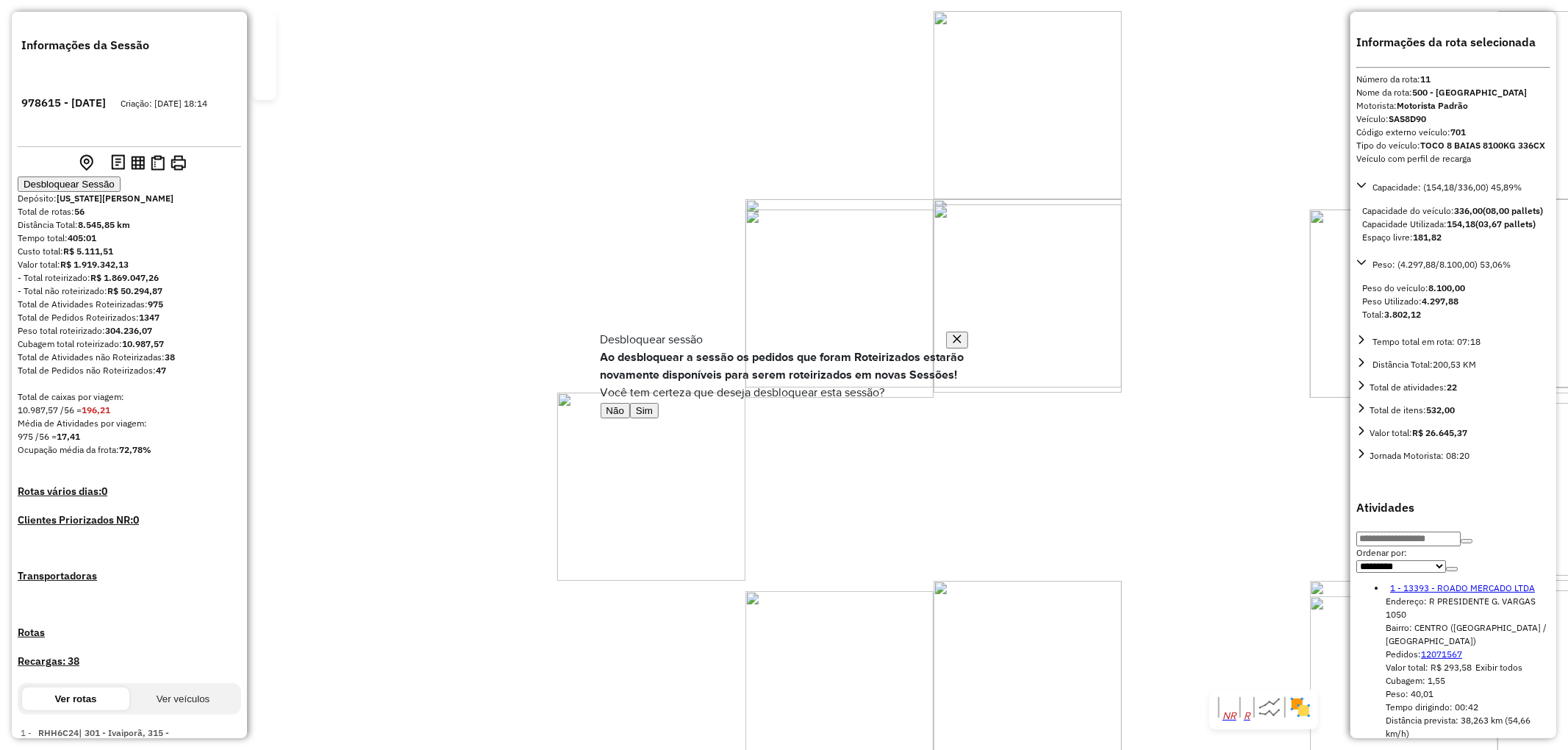
click at [659, 419] on button "Sim" at bounding box center [644, 411] width 29 height 16
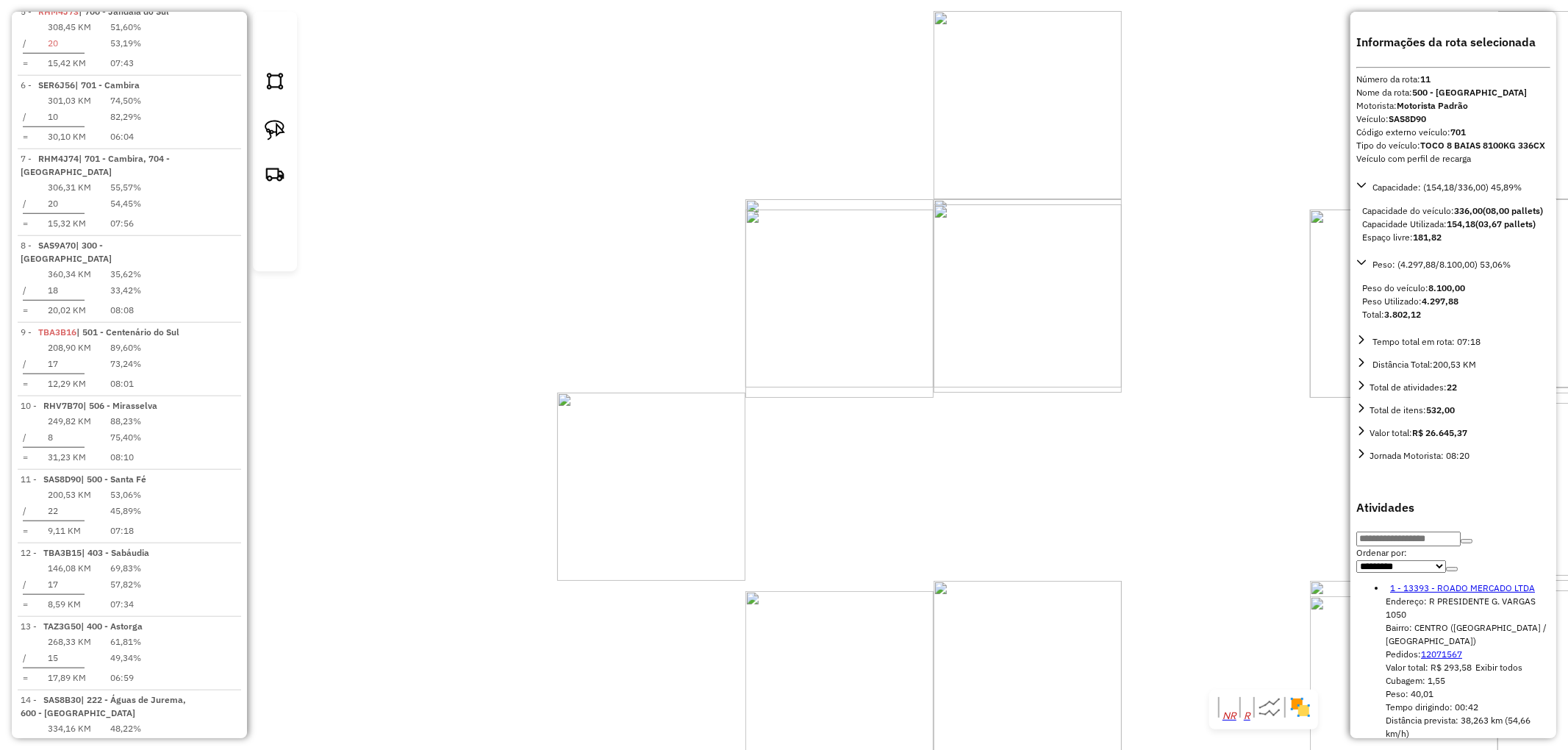
scroll to position [1406, 0]
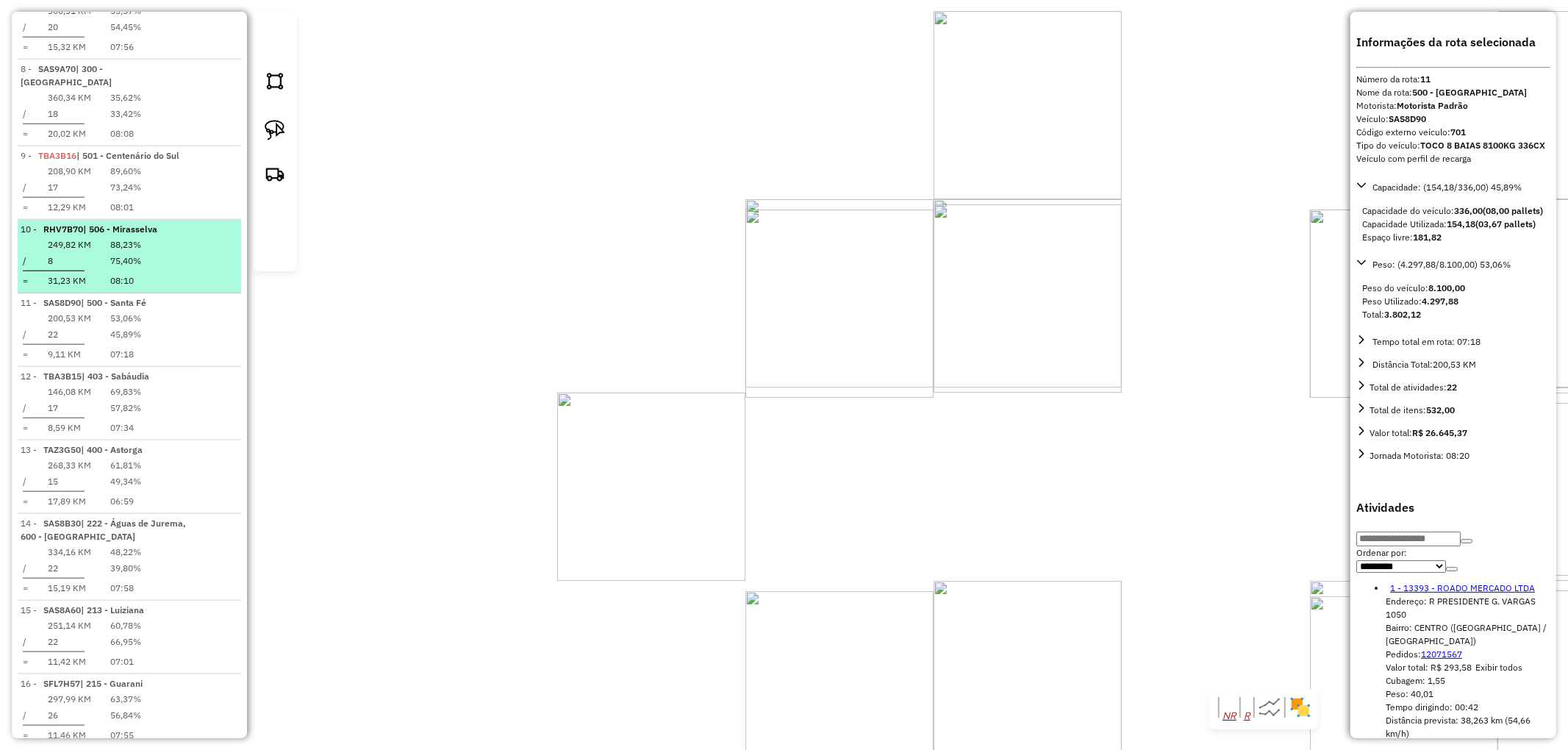
scroll to position [1199, 0]
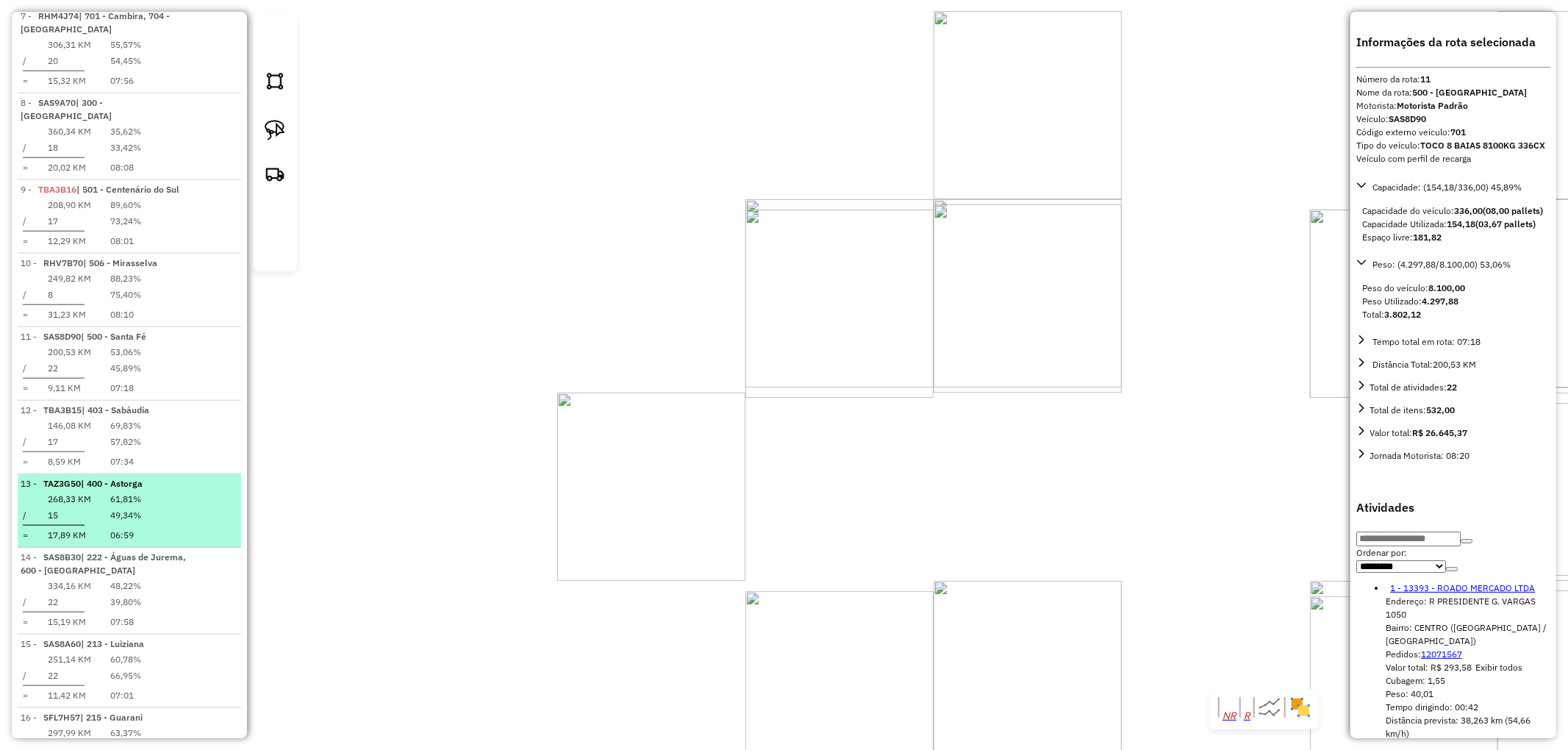
click at [142, 478] on span "| 400 - Astorga" at bounding box center [111, 483] width 62 height 11
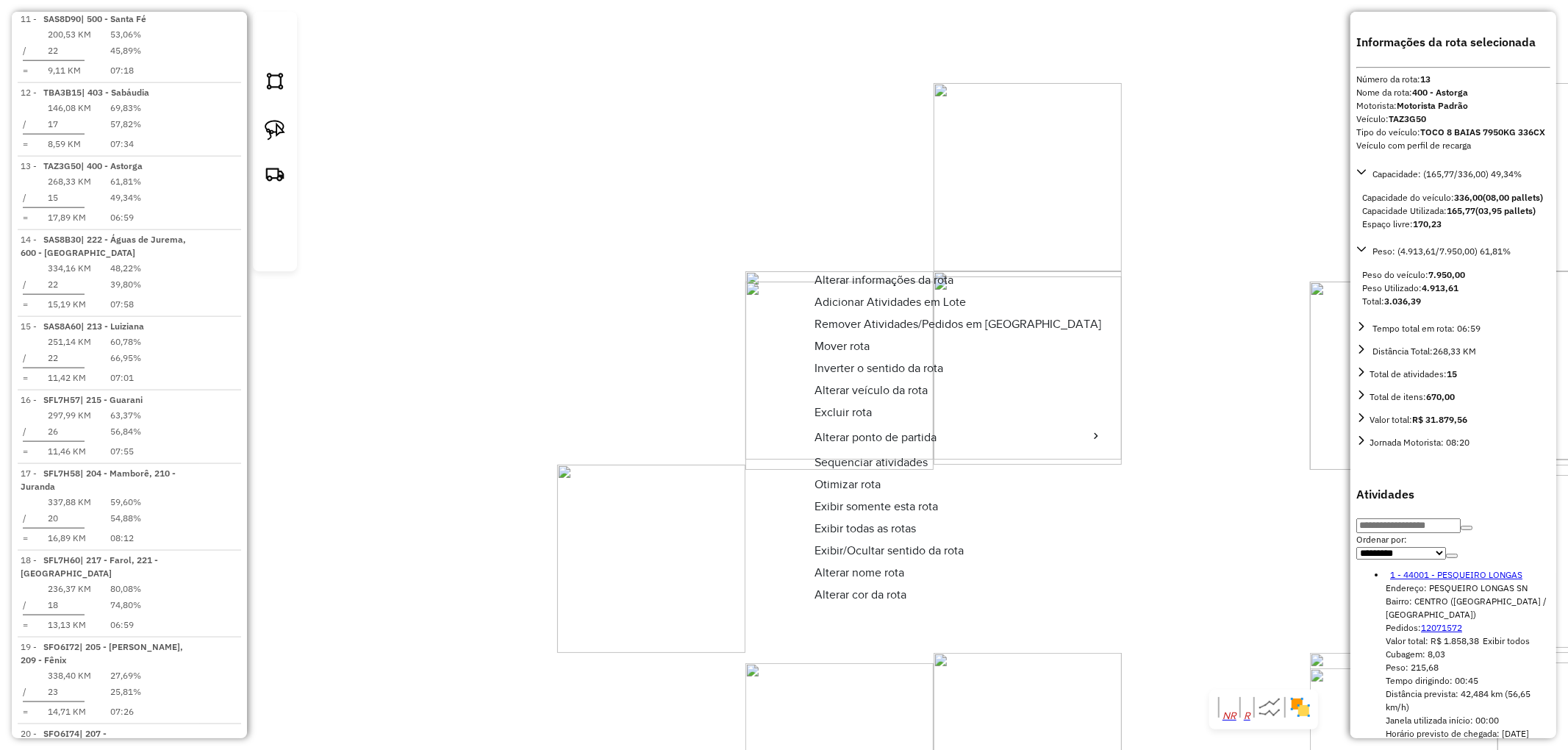
scroll to position [1534, 0]
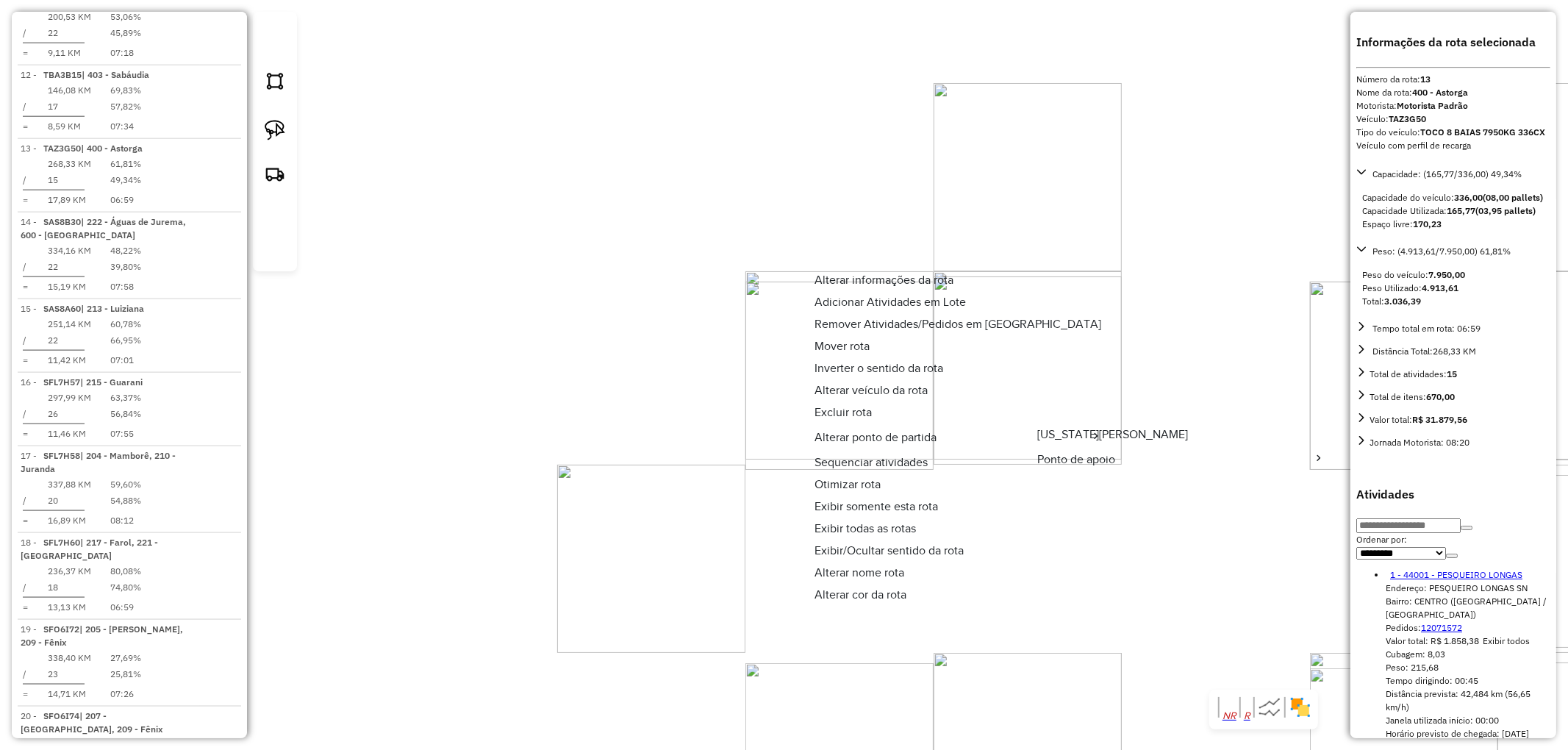
click at [1103, 434] on span "[US_STATE][PERSON_NAME]" at bounding box center [1113, 435] width 151 height 12
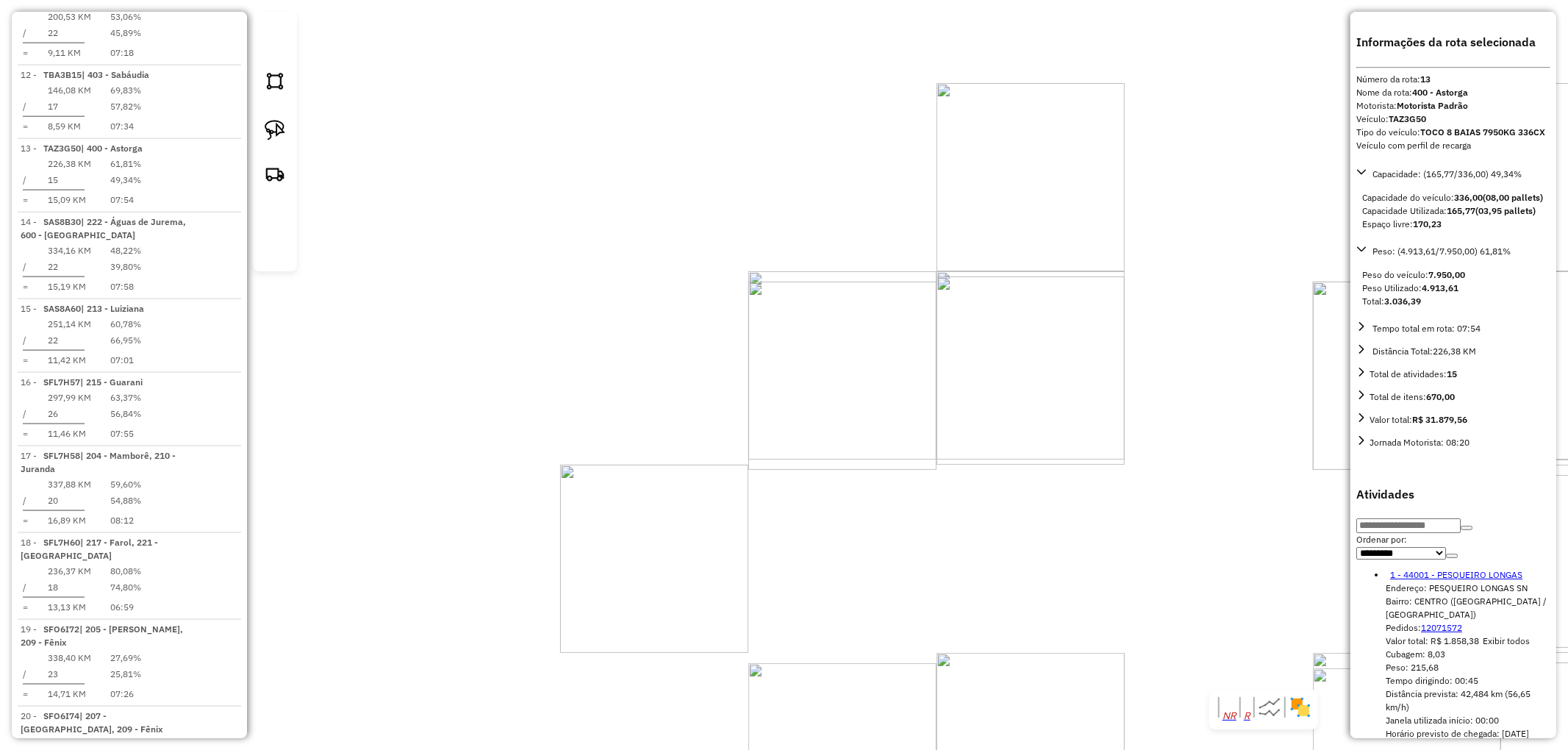
drag, startPoint x: 691, startPoint y: 357, endPoint x: 671, endPoint y: 371, distance: 24.4
click at [715, 368] on div "Janela de atendimento Grade de atendimento Capacidade Transportadoras Veículos …" at bounding box center [784, 375] width 1568 height 750
